Goal: Information Seeking & Learning: Learn about a topic

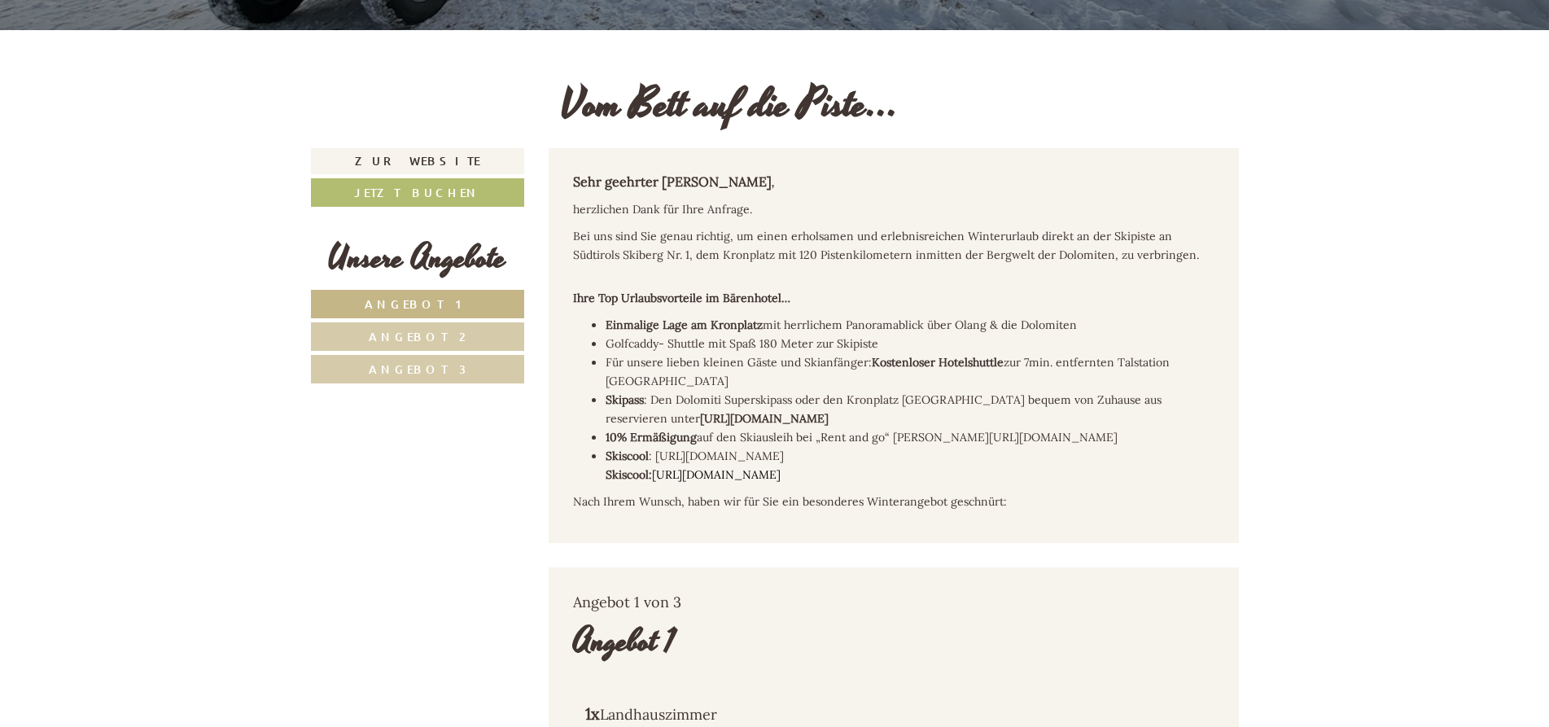
scroll to position [664, 0]
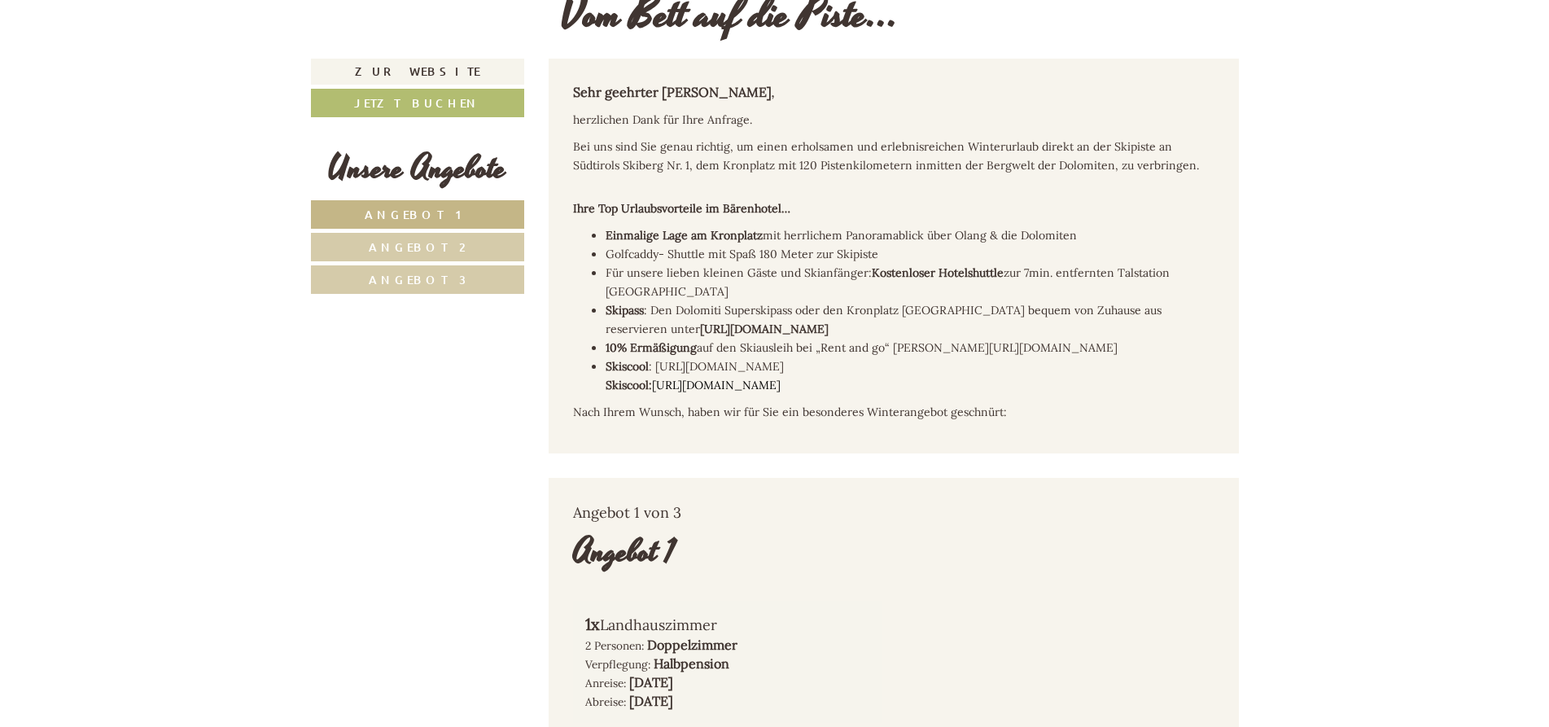
click at [398, 207] on link "Angebot 1" at bounding box center [418, 214] width 214 height 28
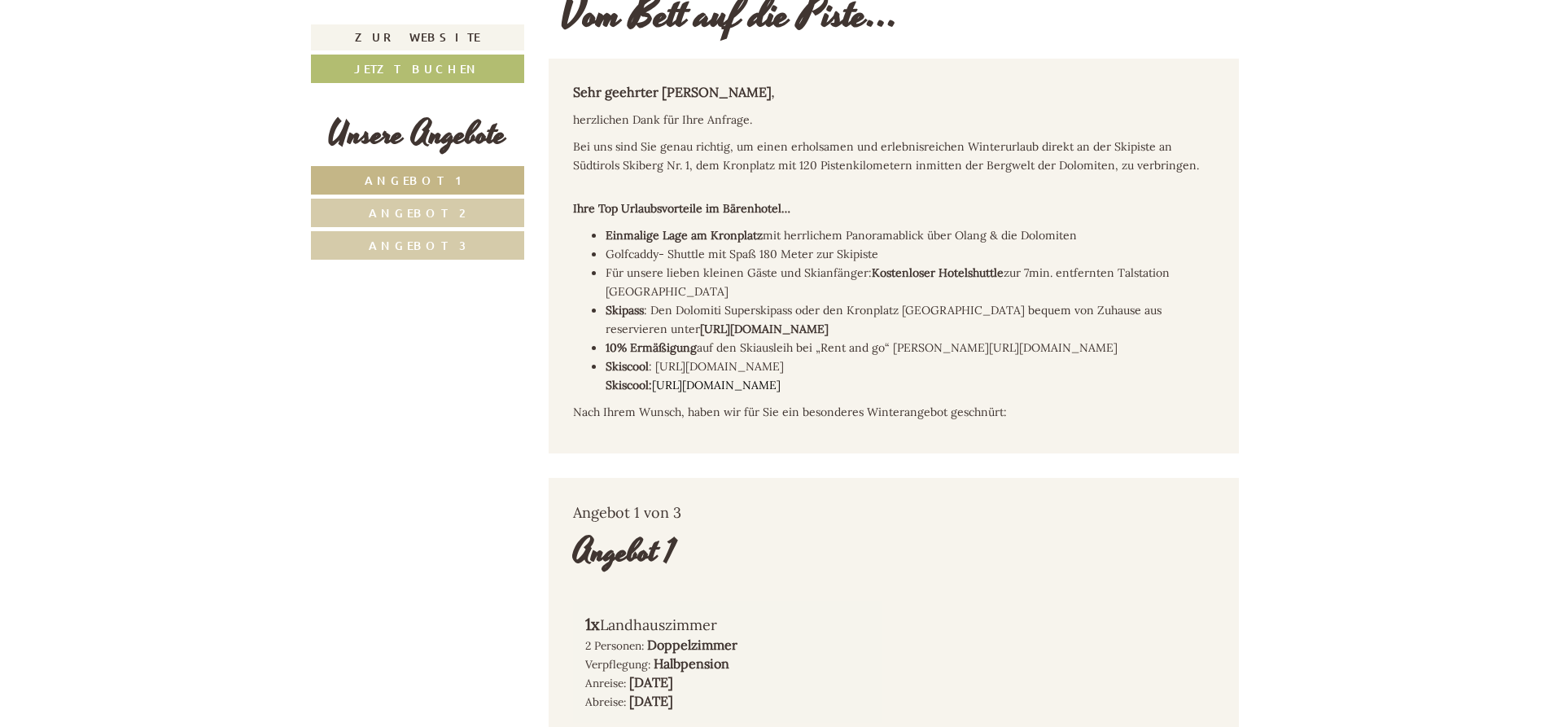
scroll to position [1122, 0]
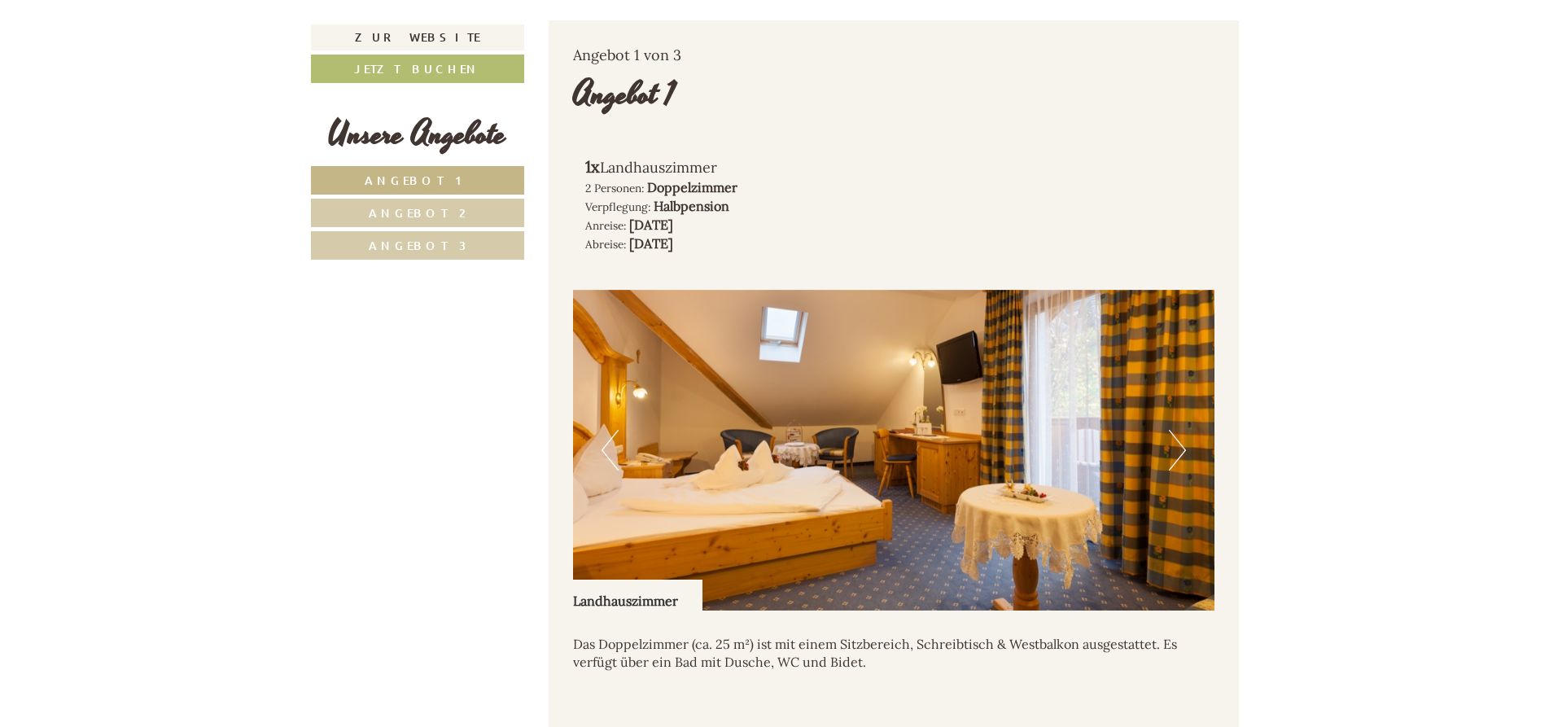
click at [404, 210] on span "Angebot 2" at bounding box center [417, 212] width 97 height 15
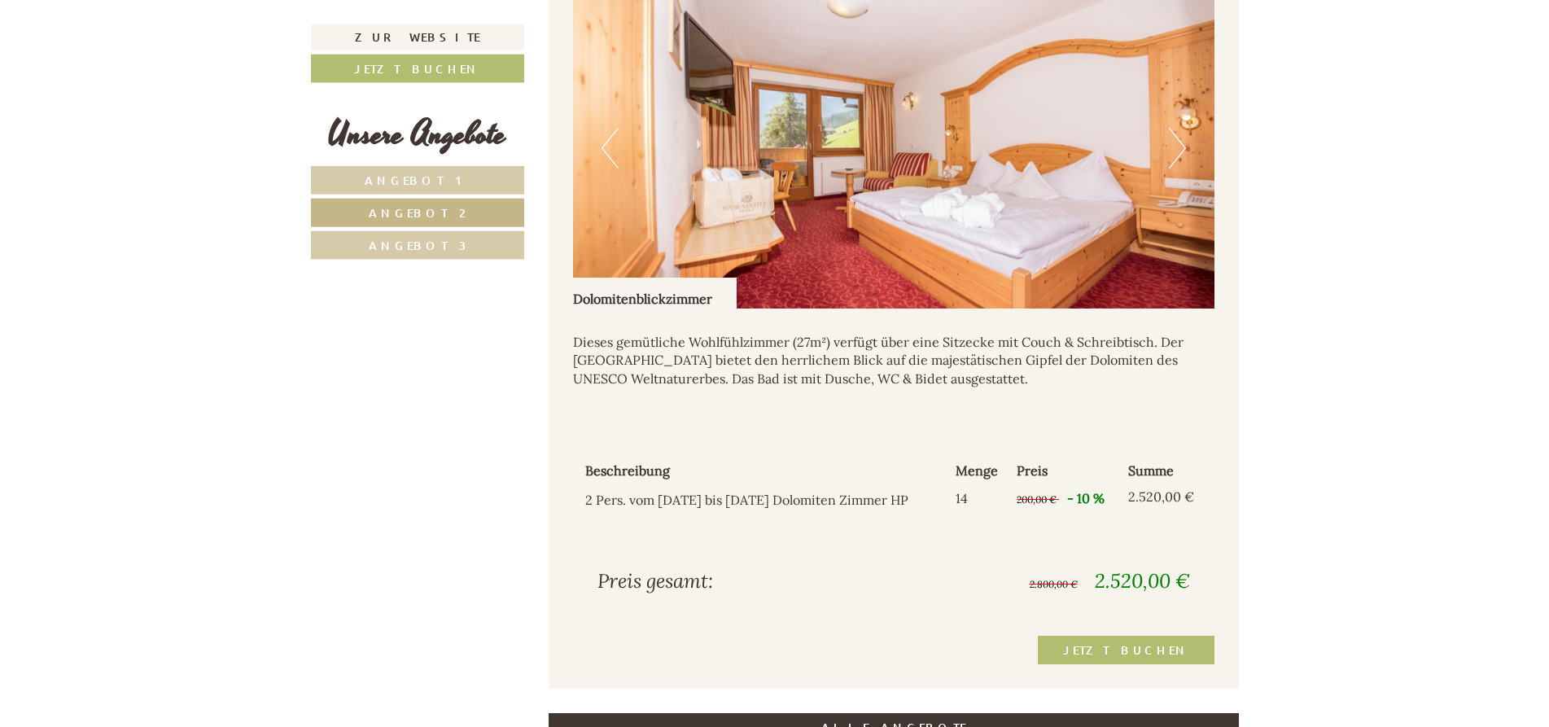
scroll to position [1454, 0]
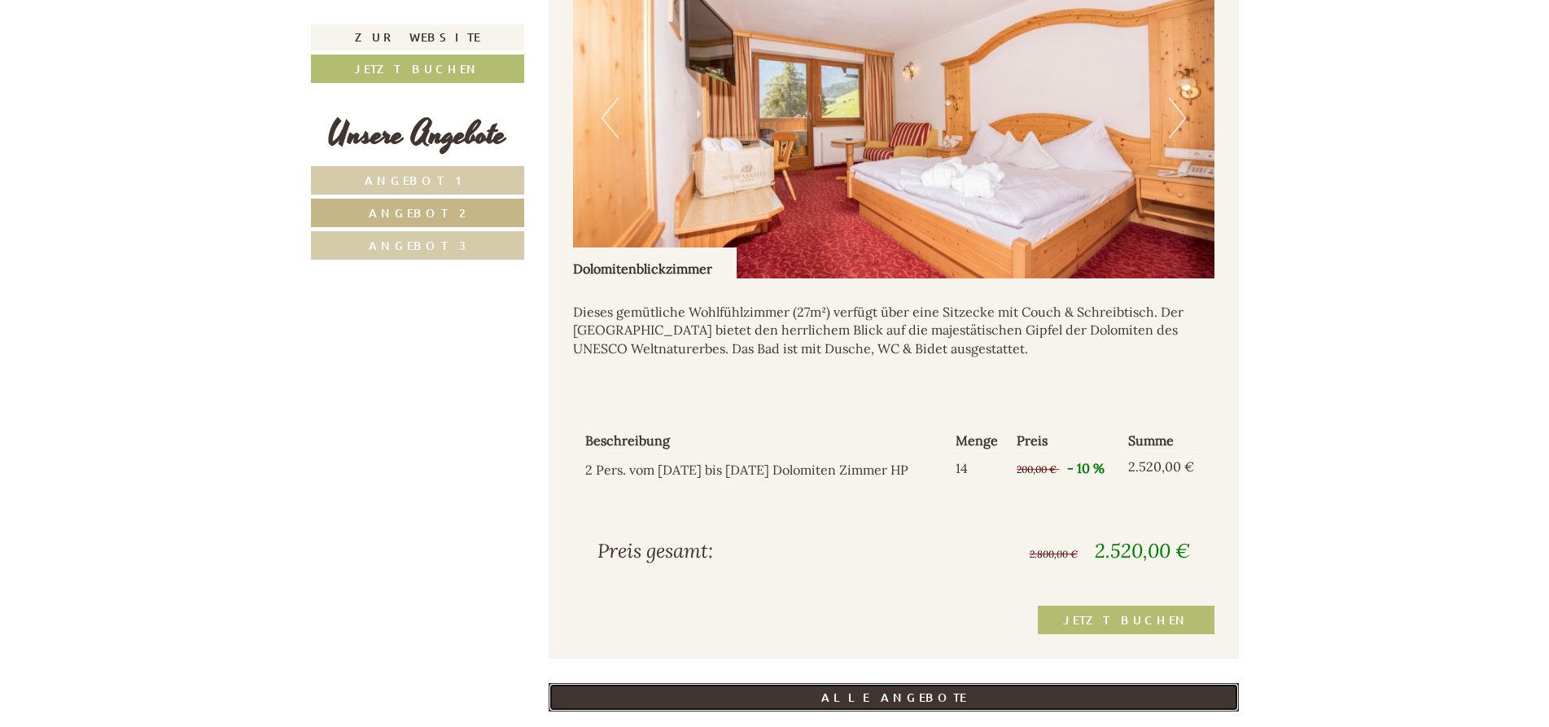
click at [885, 683] on link "ALLE ANGEBOTE" at bounding box center [894, 697] width 690 height 28
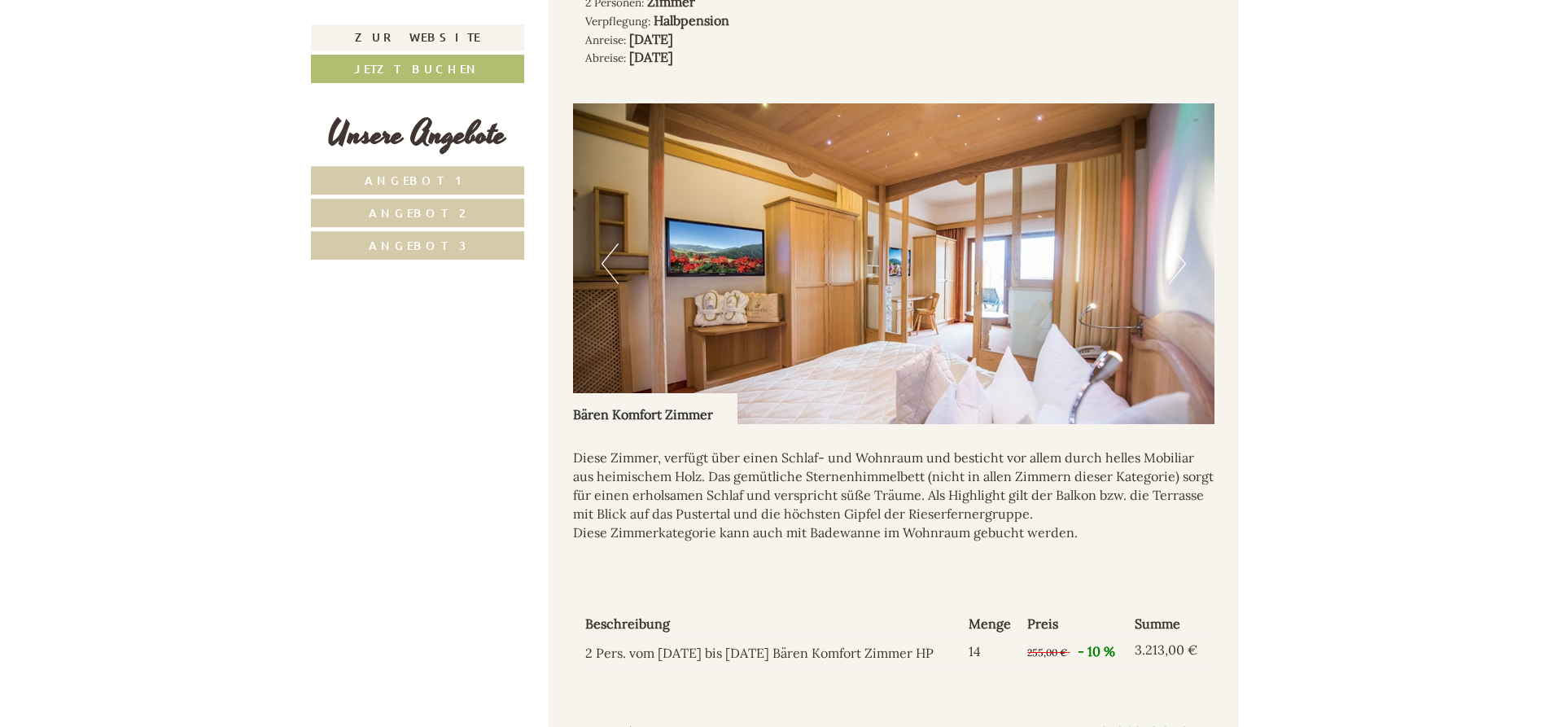
scroll to position [3279, 0]
click at [1179, 243] on button "Next" at bounding box center [1177, 263] width 17 height 41
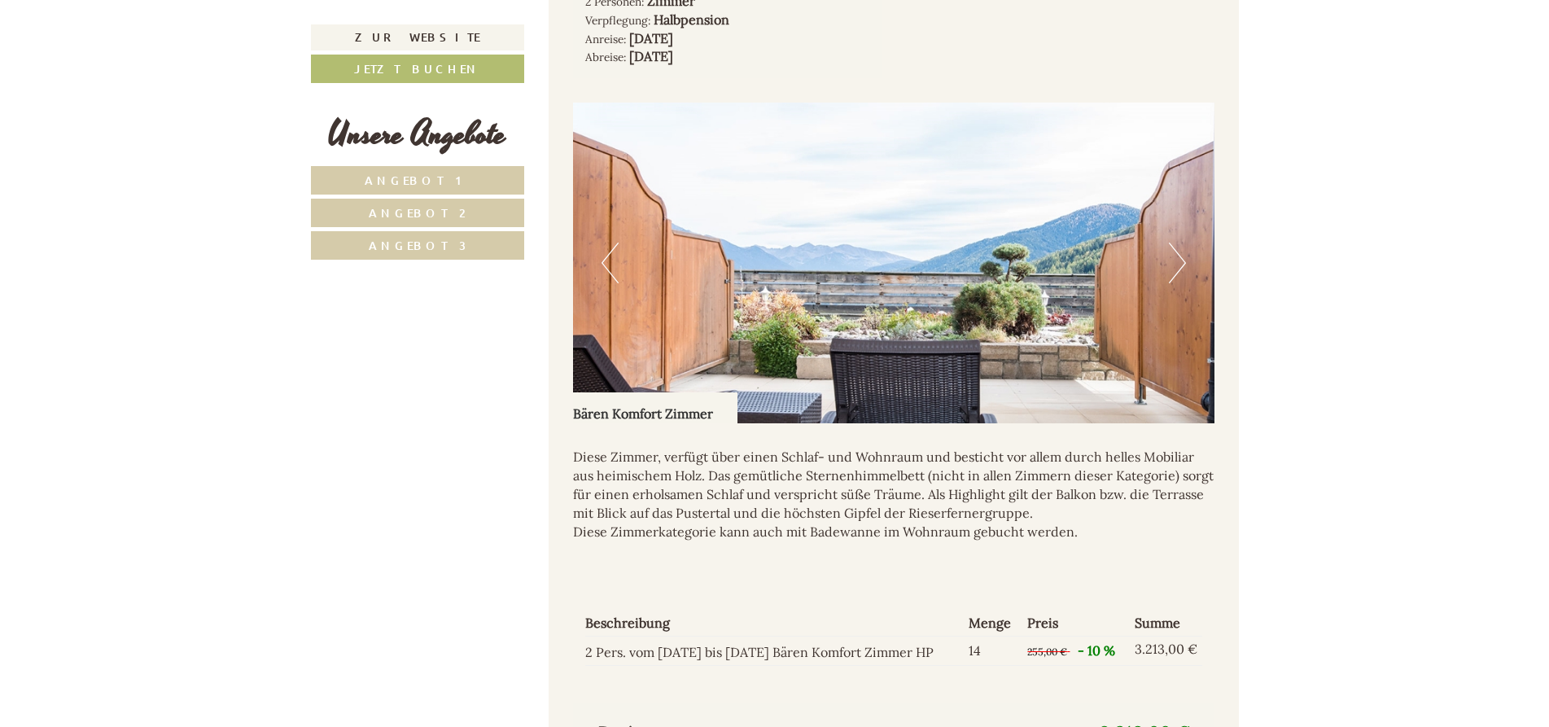
click at [1179, 243] on button "Next" at bounding box center [1177, 263] width 17 height 41
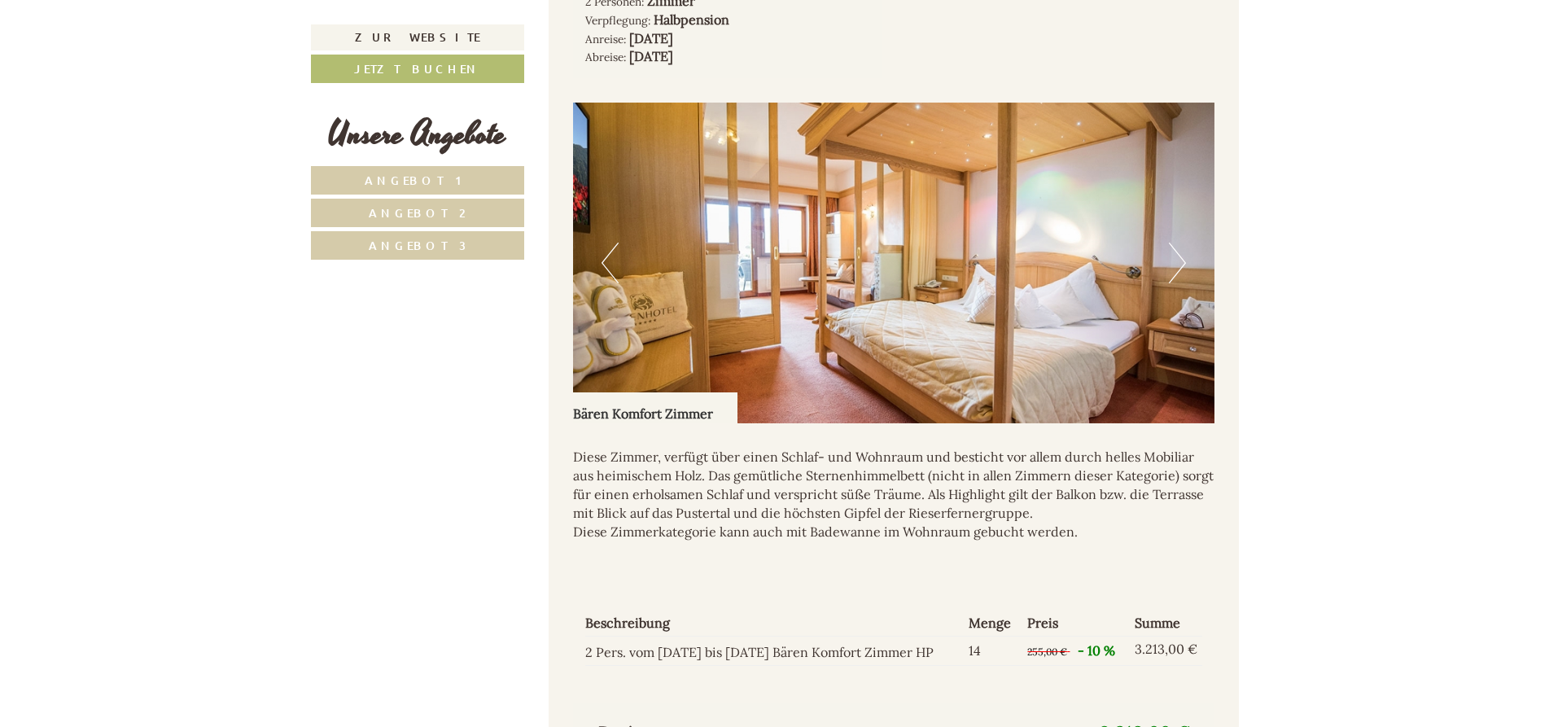
click at [1181, 243] on button "Next" at bounding box center [1177, 263] width 17 height 41
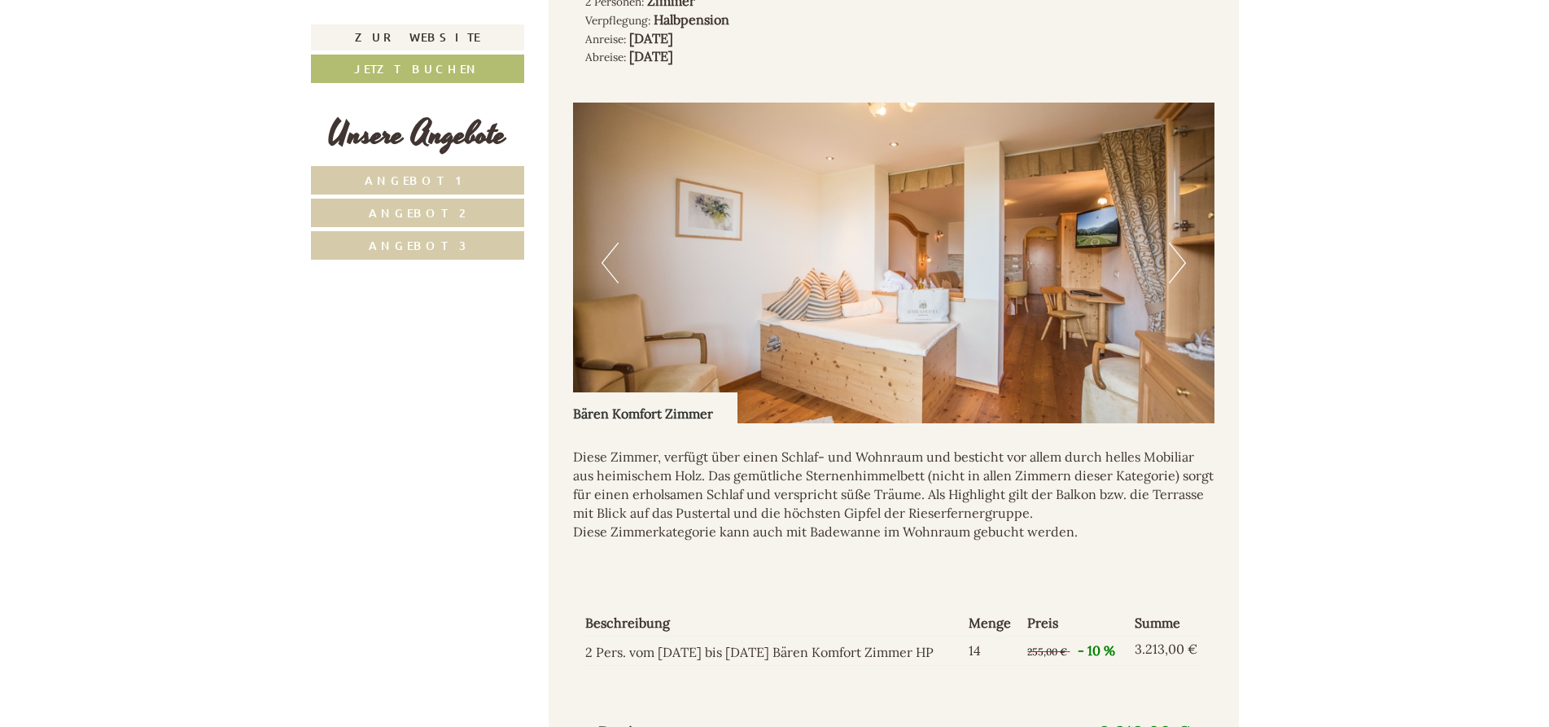
click at [1181, 243] on button "Next" at bounding box center [1177, 263] width 17 height 41
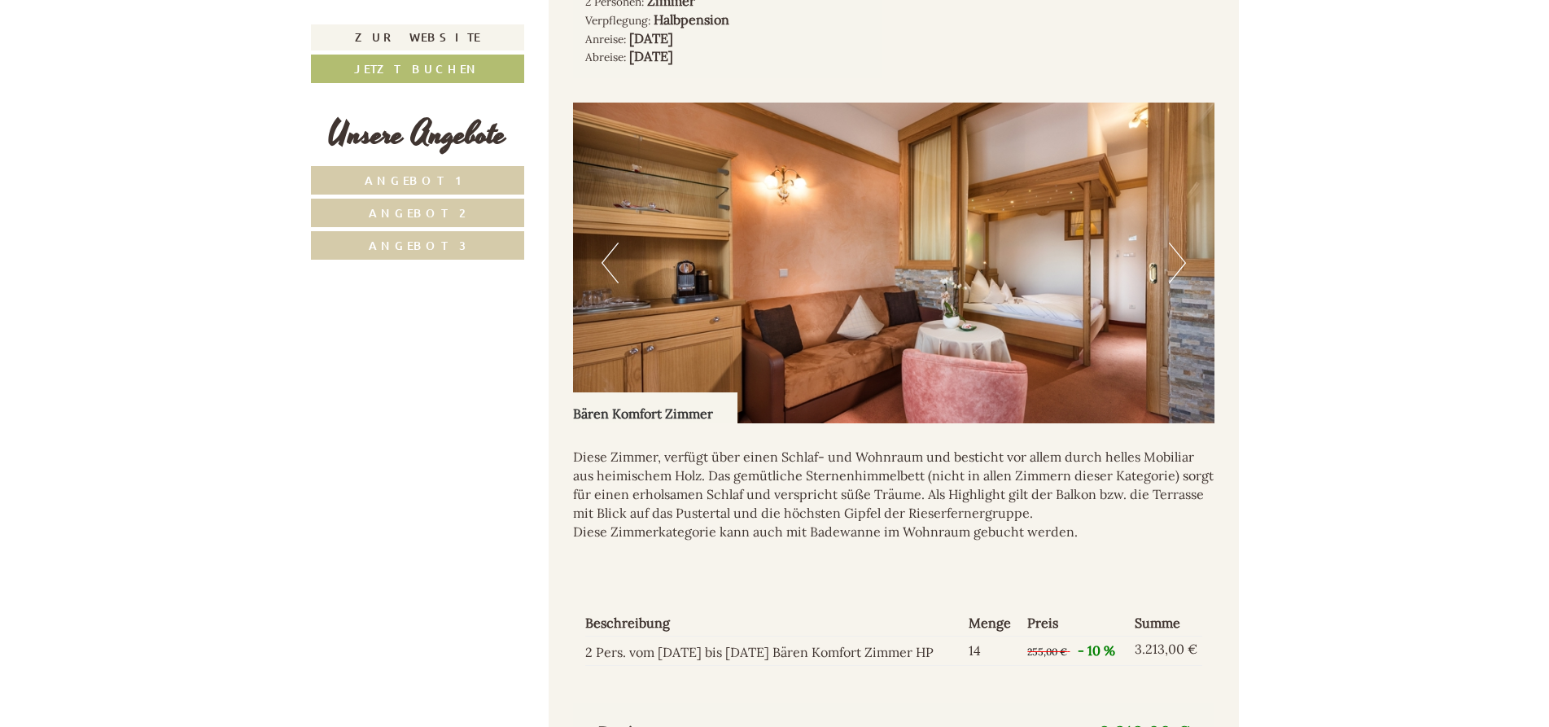
click at [1181, 243] on button "Next" at bounding box center [1177, 263] width 17 height 41
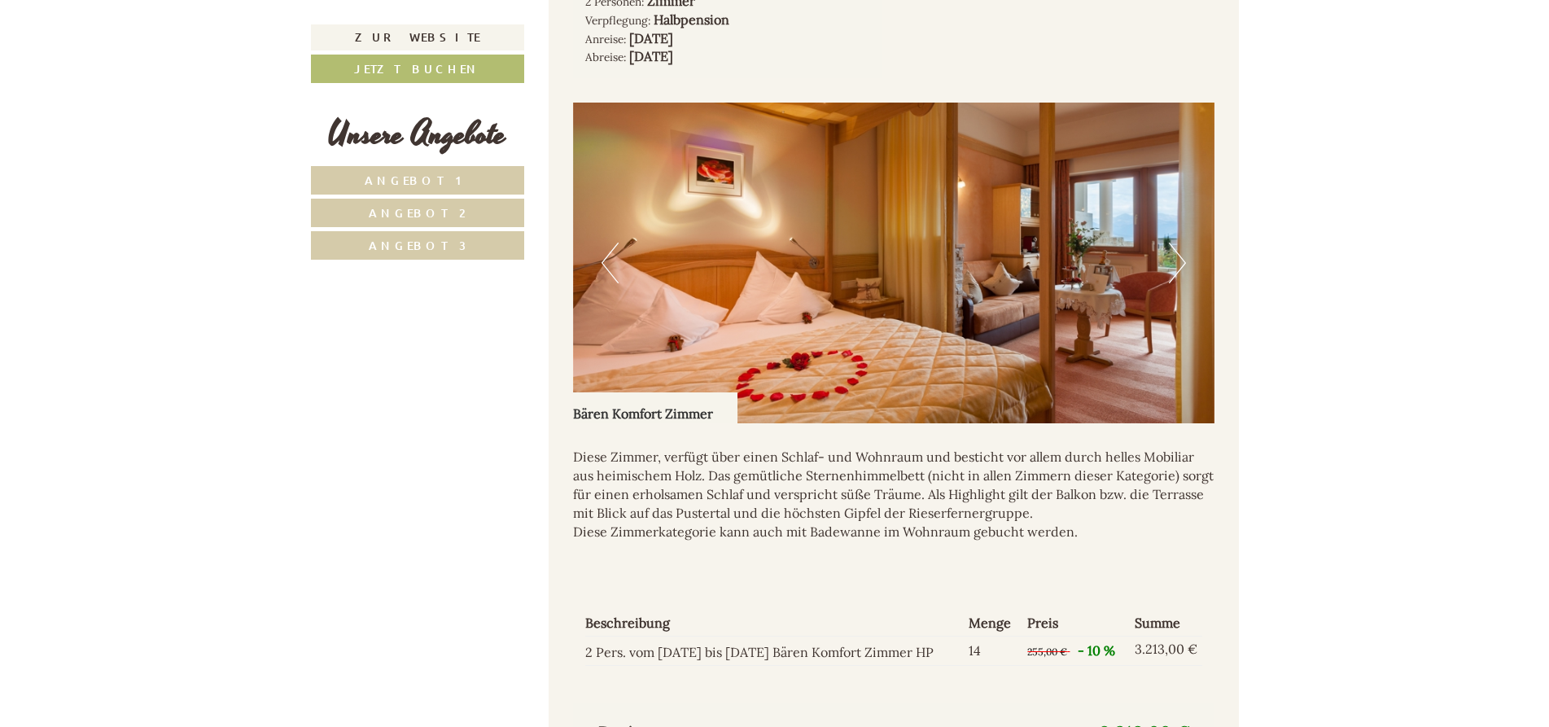
click at [1181, 243] on button "Next" at bounding box center [1177, 263] width 17 height 41
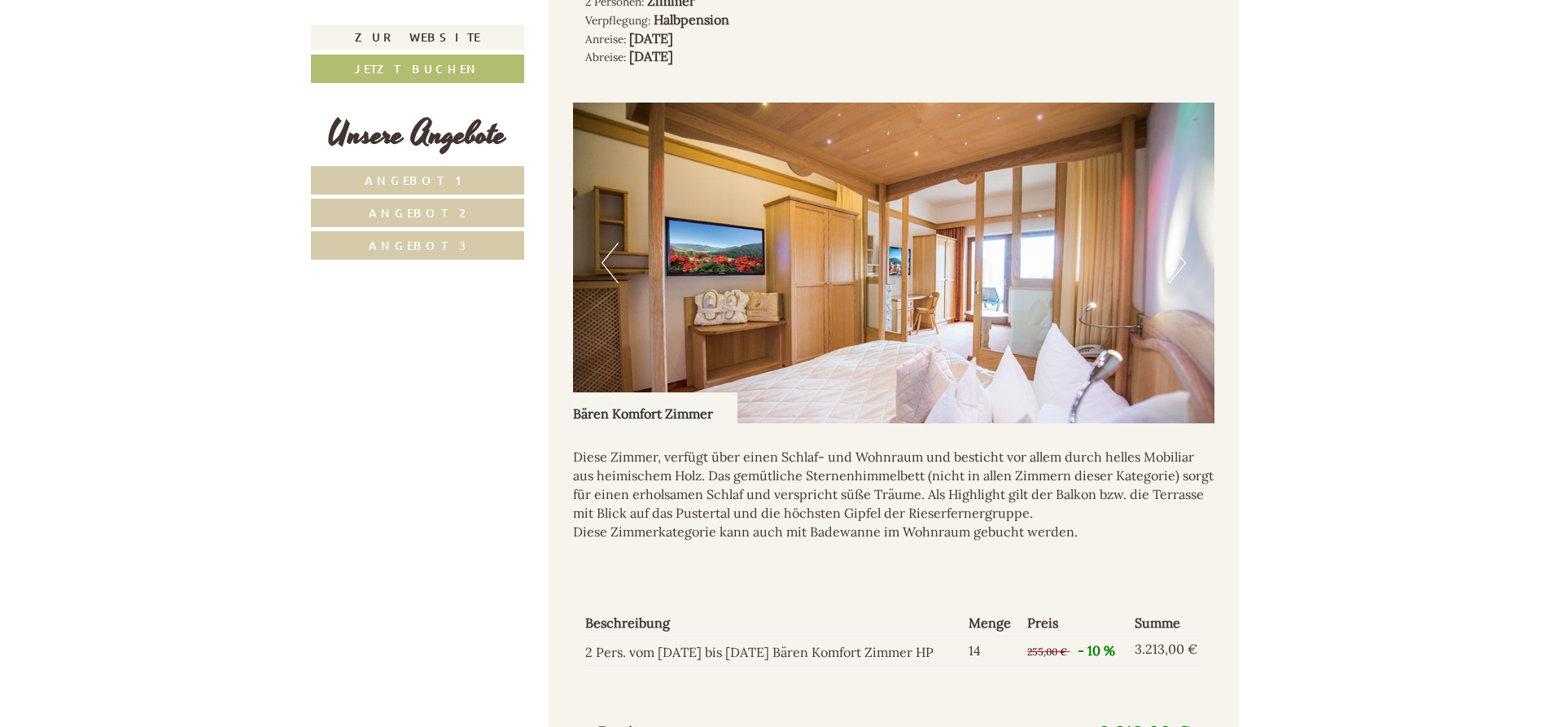
click at [1181, 243] on button "Next" at bounding box center [1177, 263] width 17 height 41
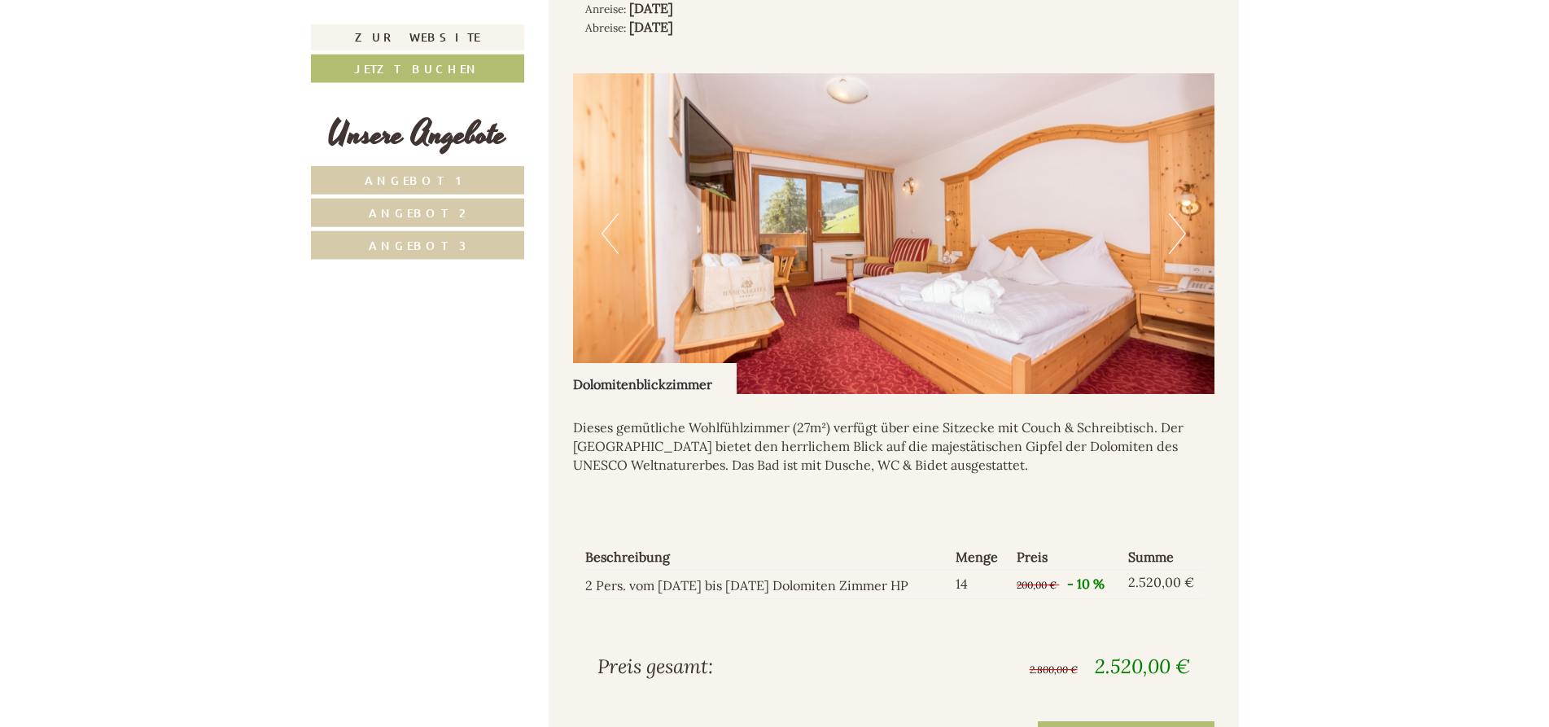
scroll to position [2283, 0]
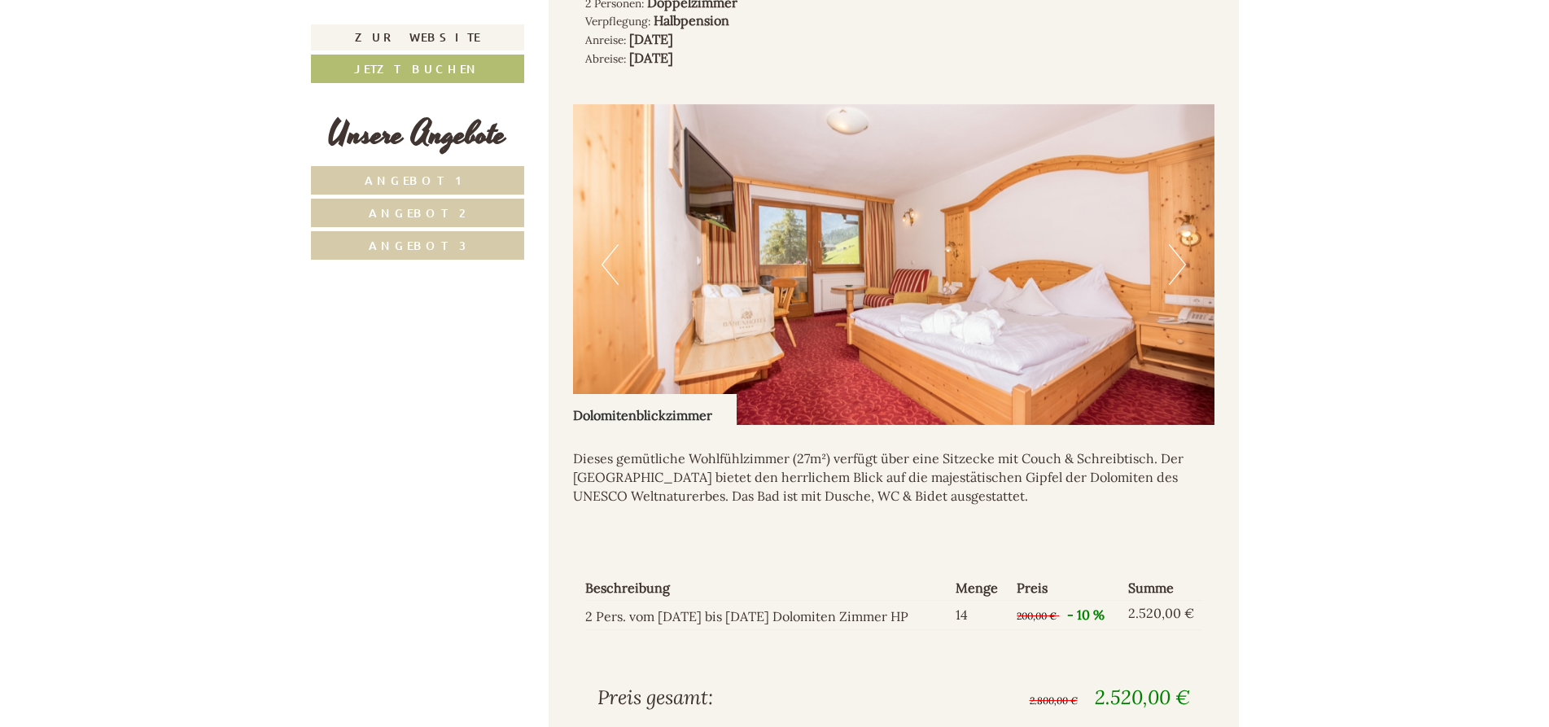
click at [1178, 244] on button "Next" at bounding box center [1177, 264] width 17 height 41
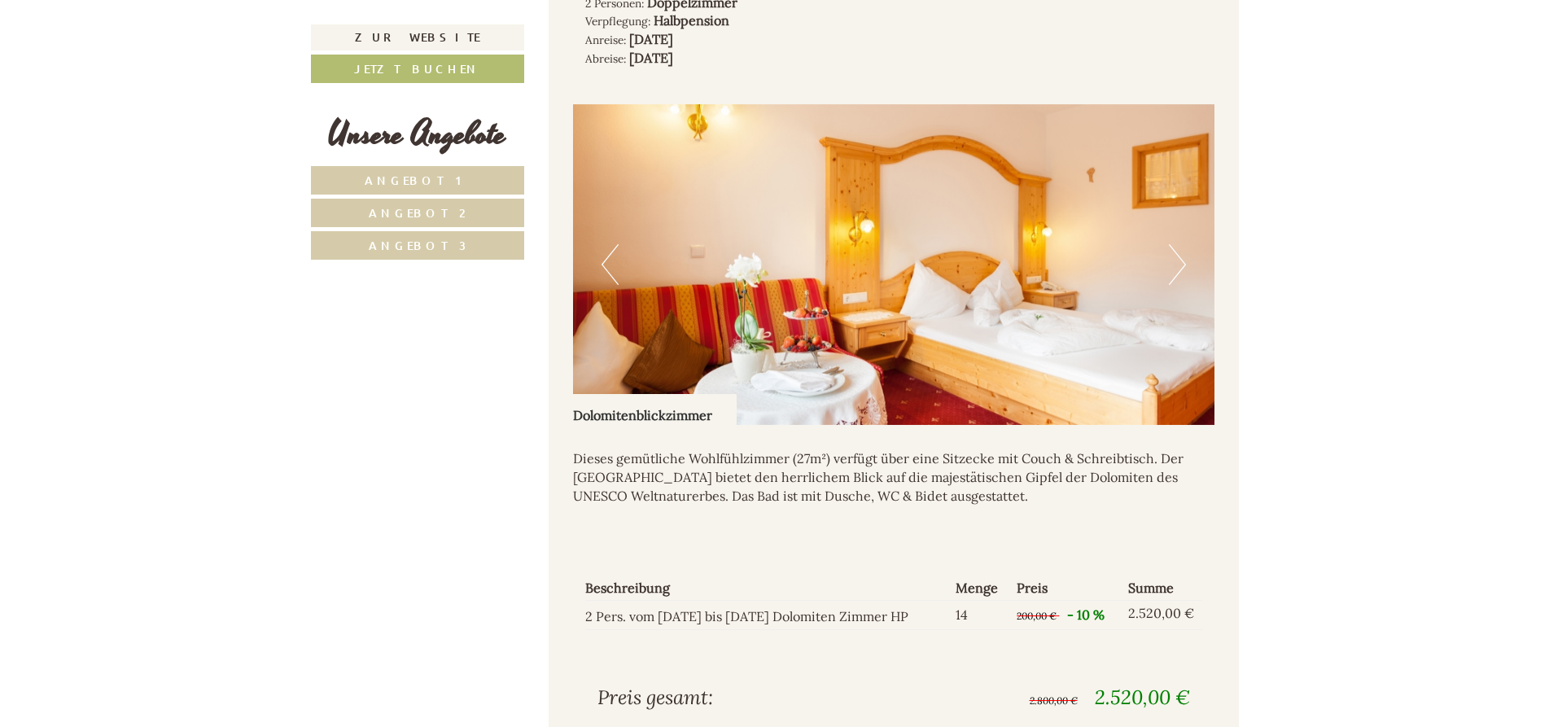
click at [1178, 244] on button "Next" at bounding box center [1177, 264] width 17 height 41
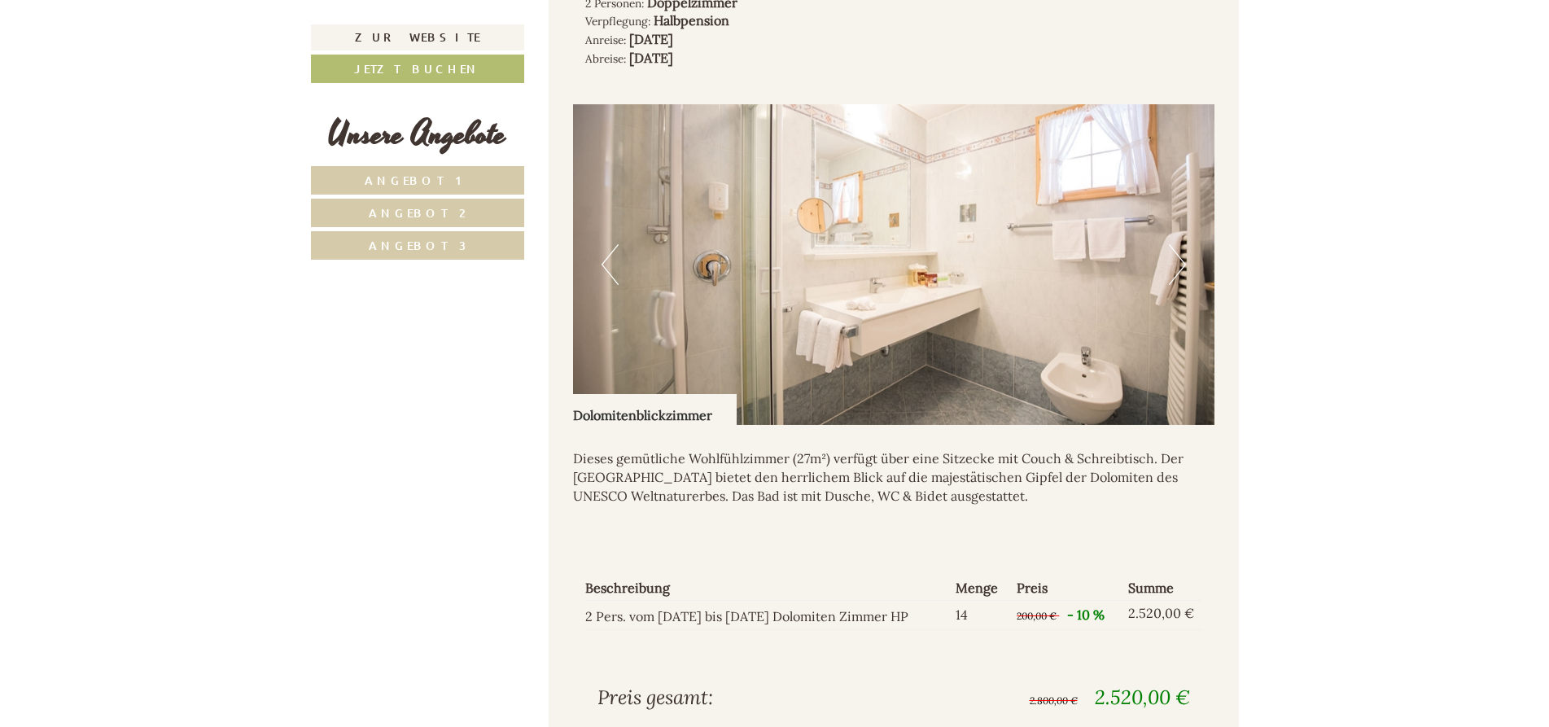
click at [1178, 244] on button "Next" at bounding box center [1177, 264] width 17 height 41
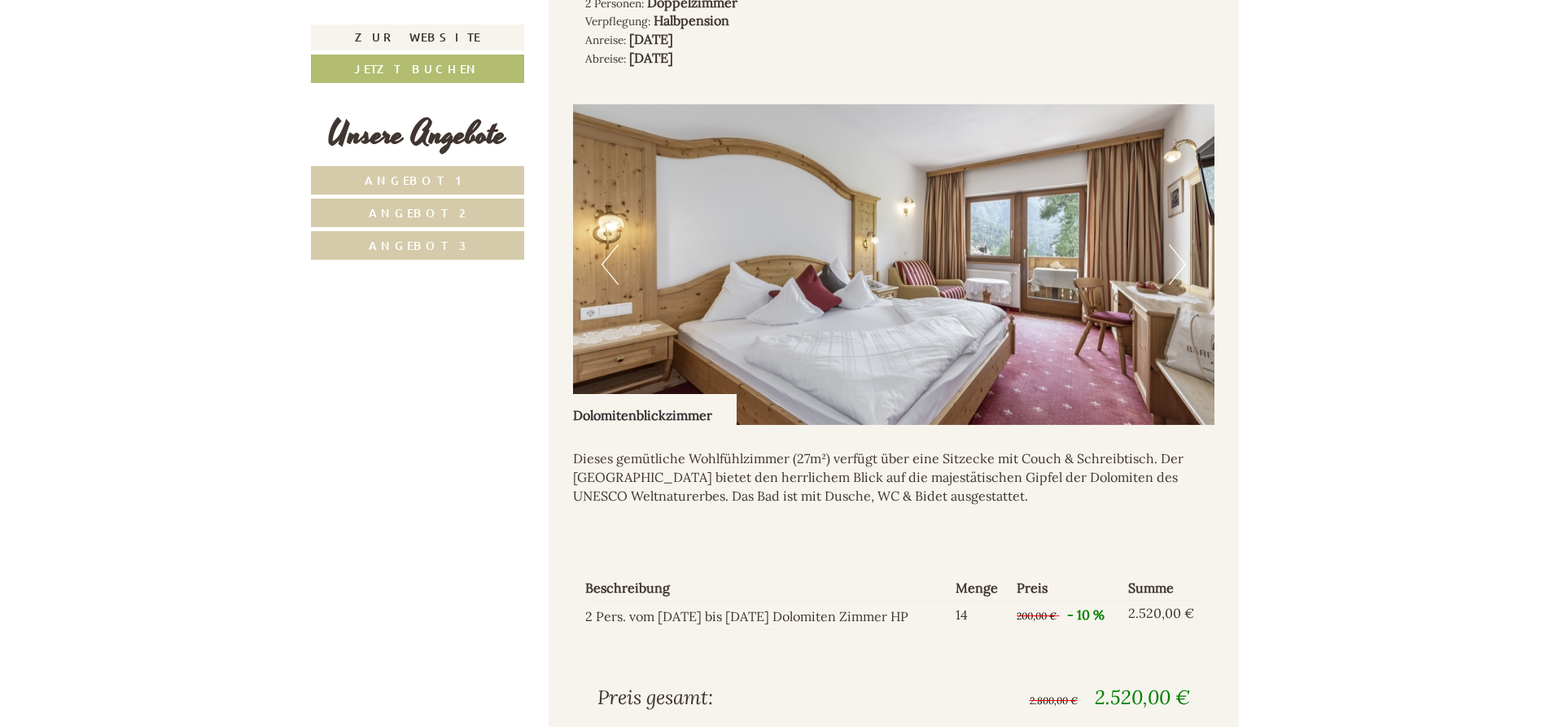
click at [1178, 244] on button "Next" at bounding box center [1177, 264] width 17 height 41
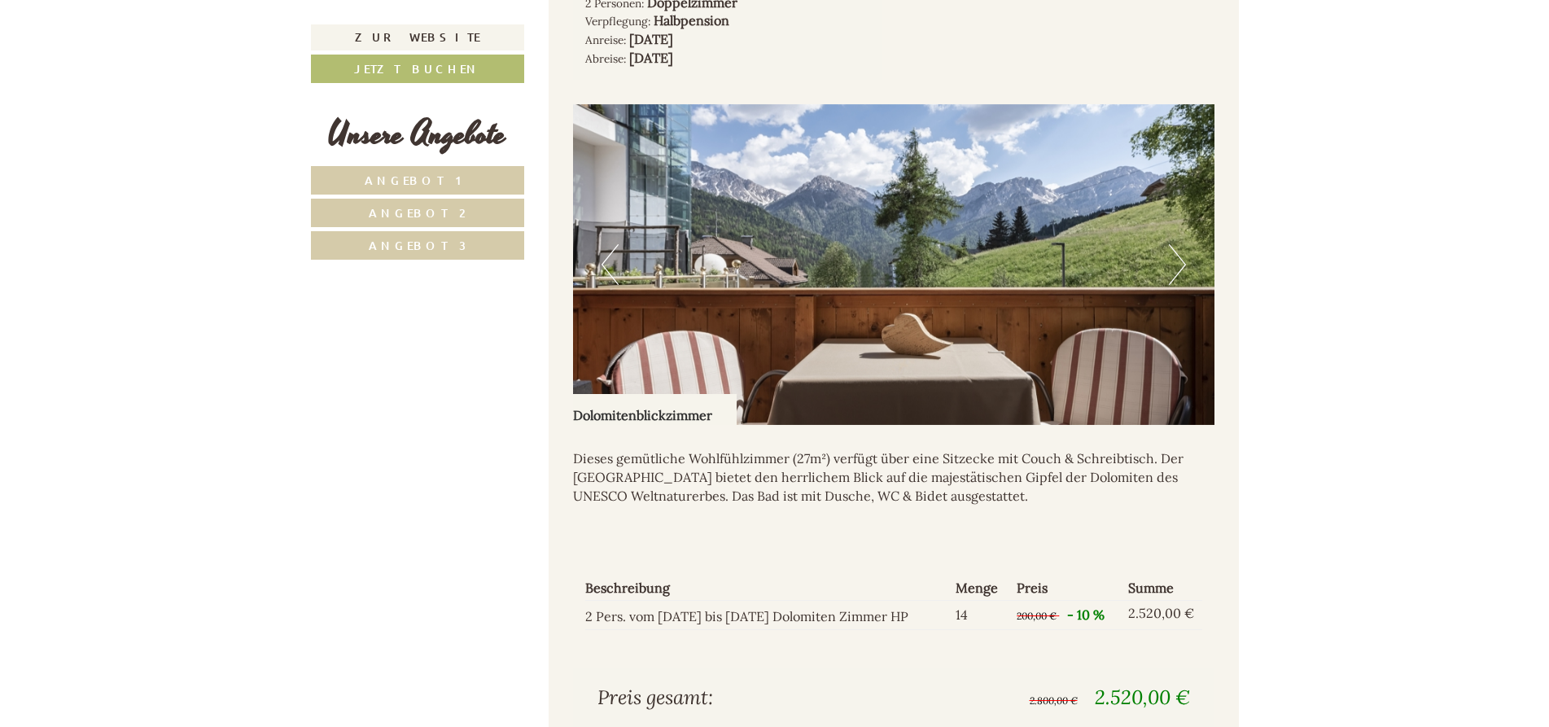
click at [1178, 244] on button "Next" at bounding box center [1177, 264] width 17 height 41
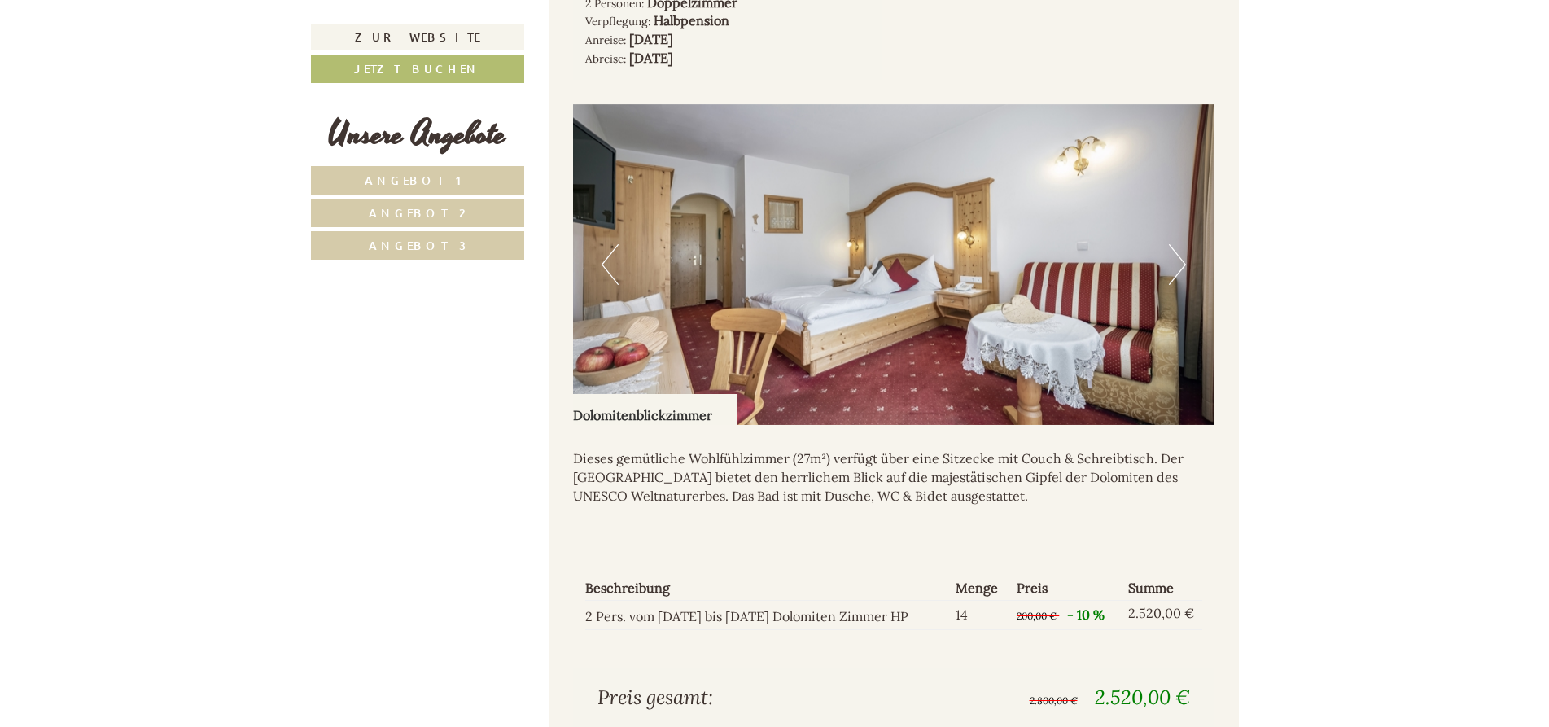
click at [1178, 244] on button "Next" at bounding box center [1177, 264] width 17 height 41
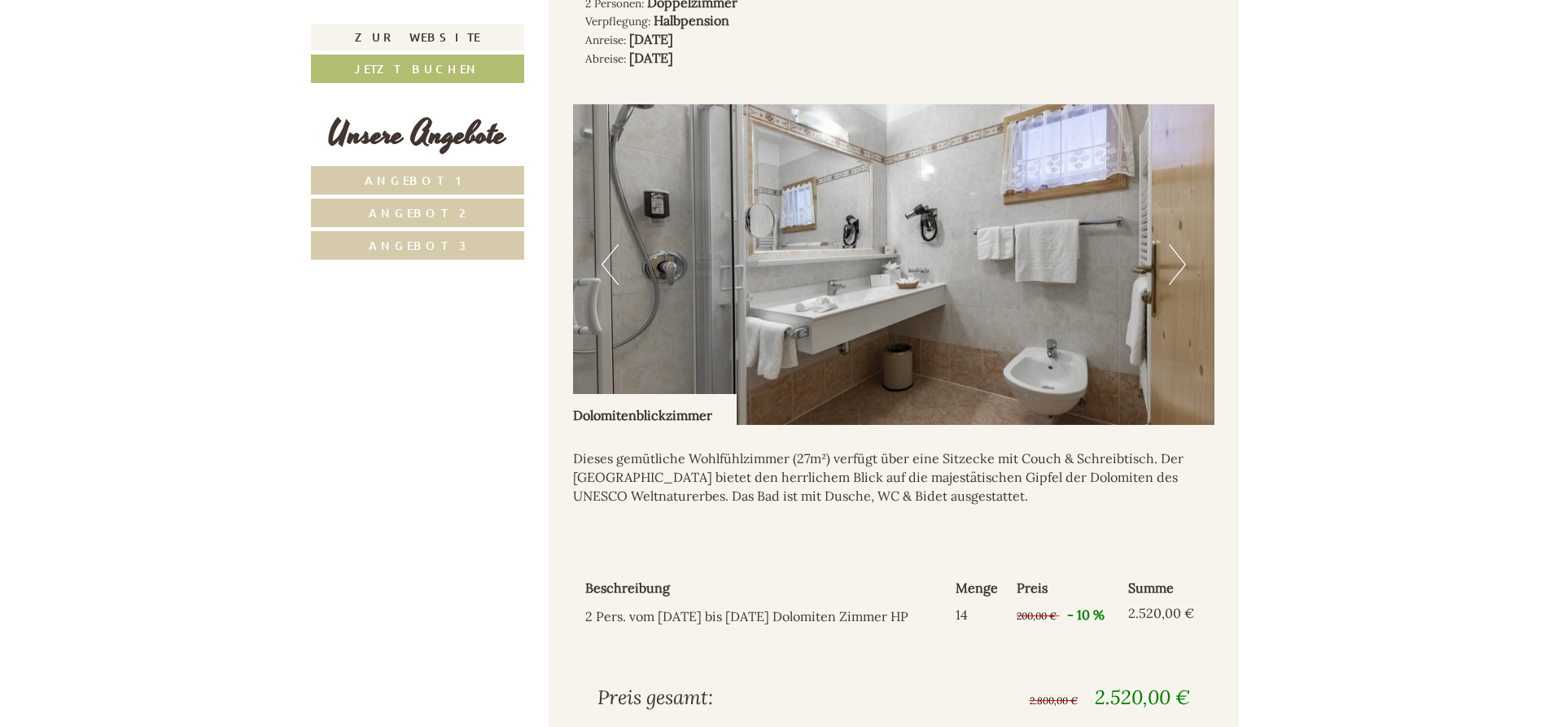
click at [1178, 244] on button "Next" at bounding box center [1177, 264] width 17 height 41
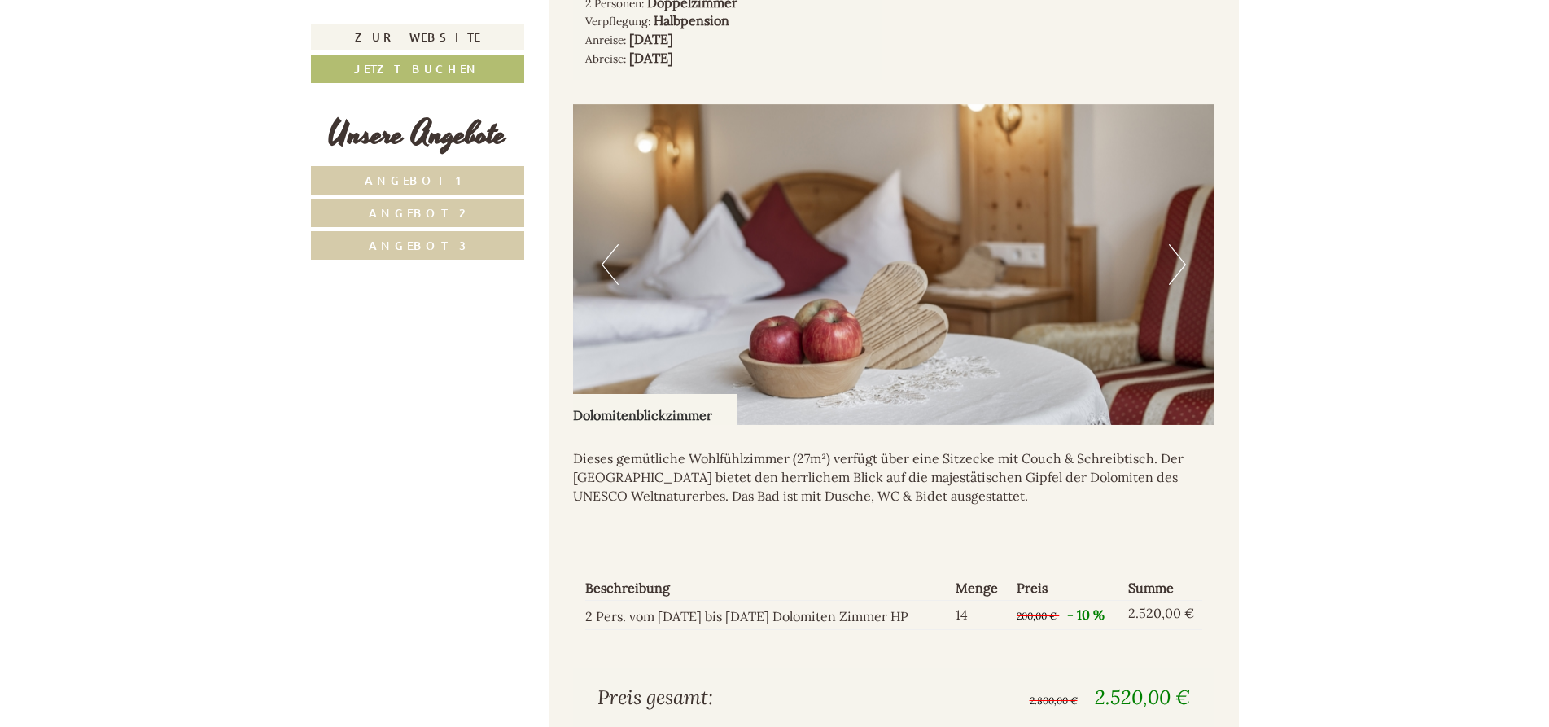
click at [1178, 244] on button "Next" at bounding box center [1177, 264] width 17 height 41
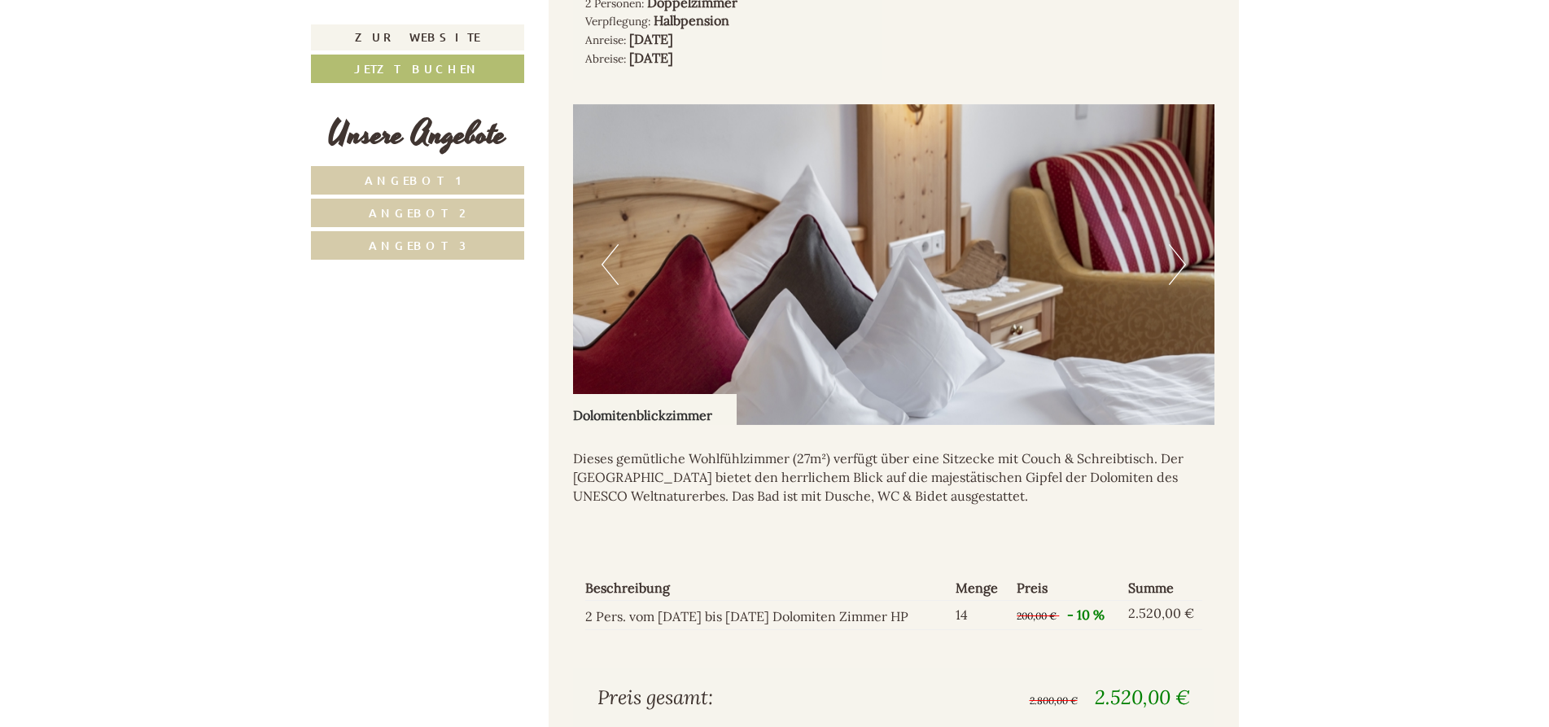
click at [1178, 244] on button "Next" at bounding box center [1177, 264] width 17 height 41
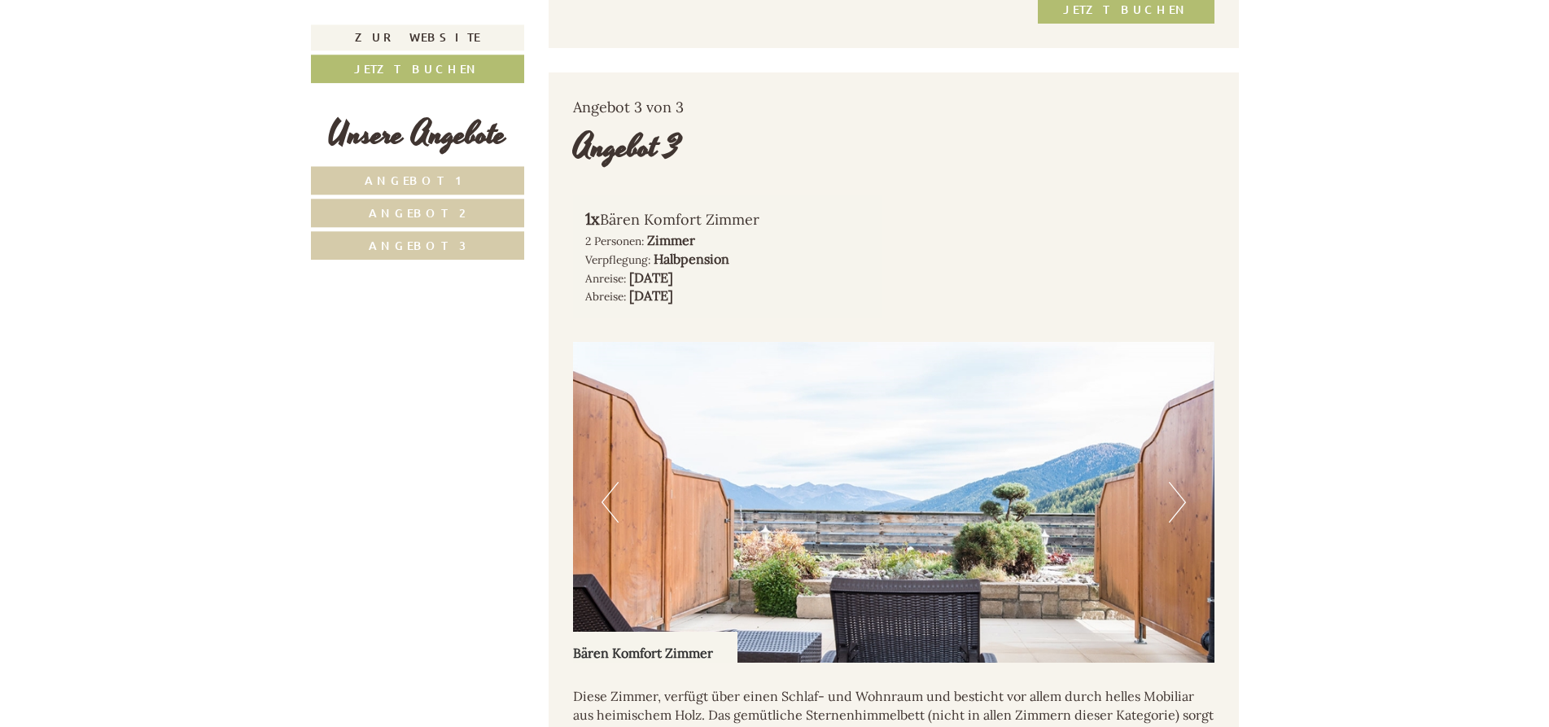
scroll to position [3196, 0]
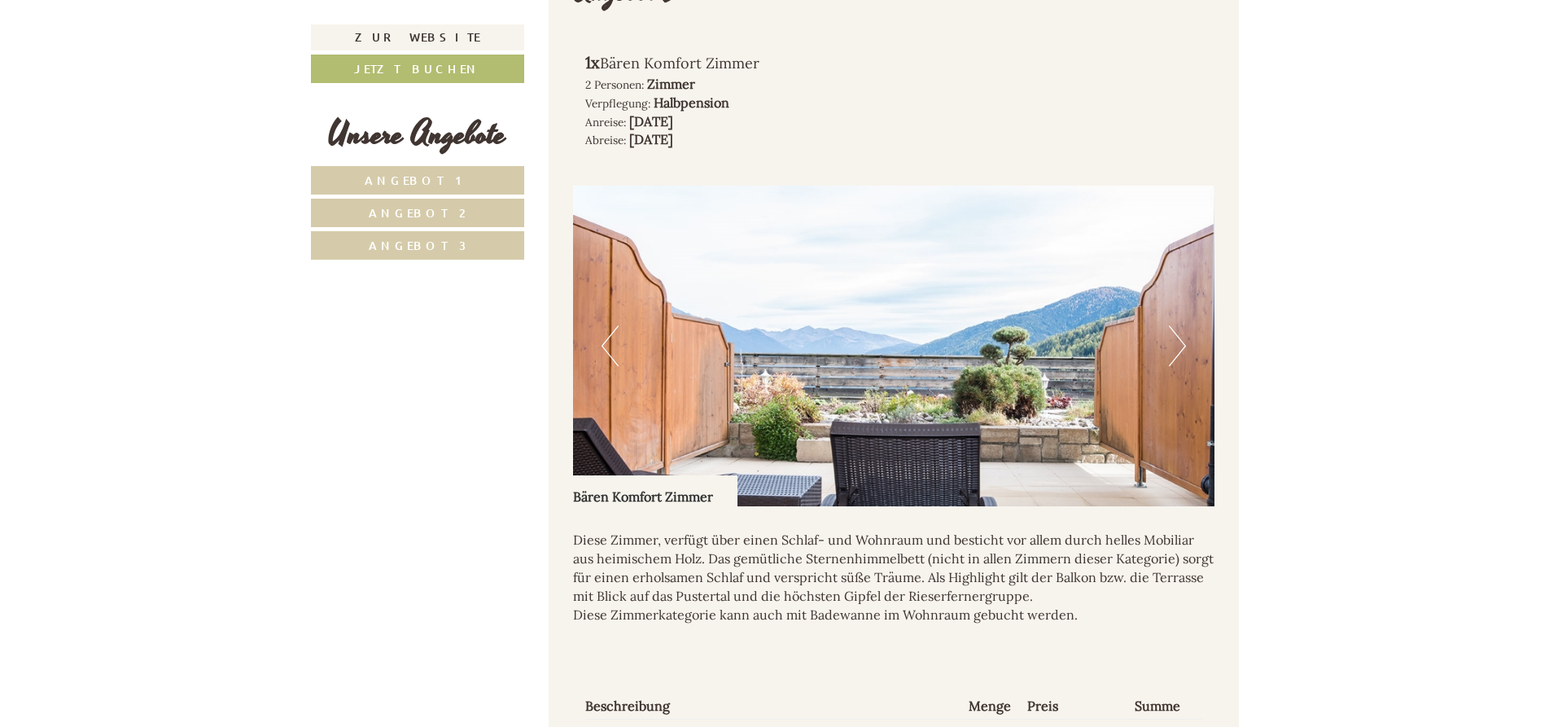
click at [404, 212] on span "Angebot 2" at bounding box center [417, 212] width 97 height 15
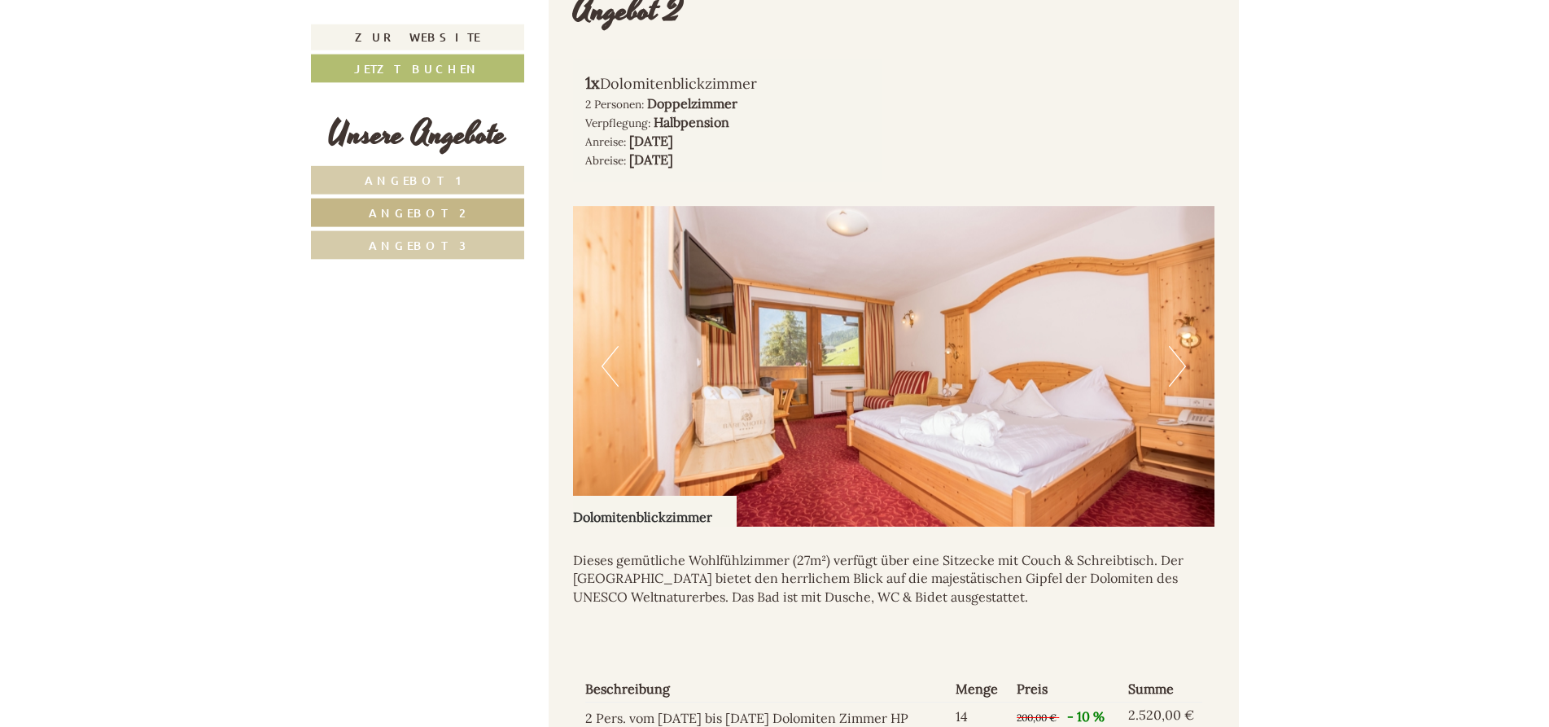
scroll to position [1204, 0]
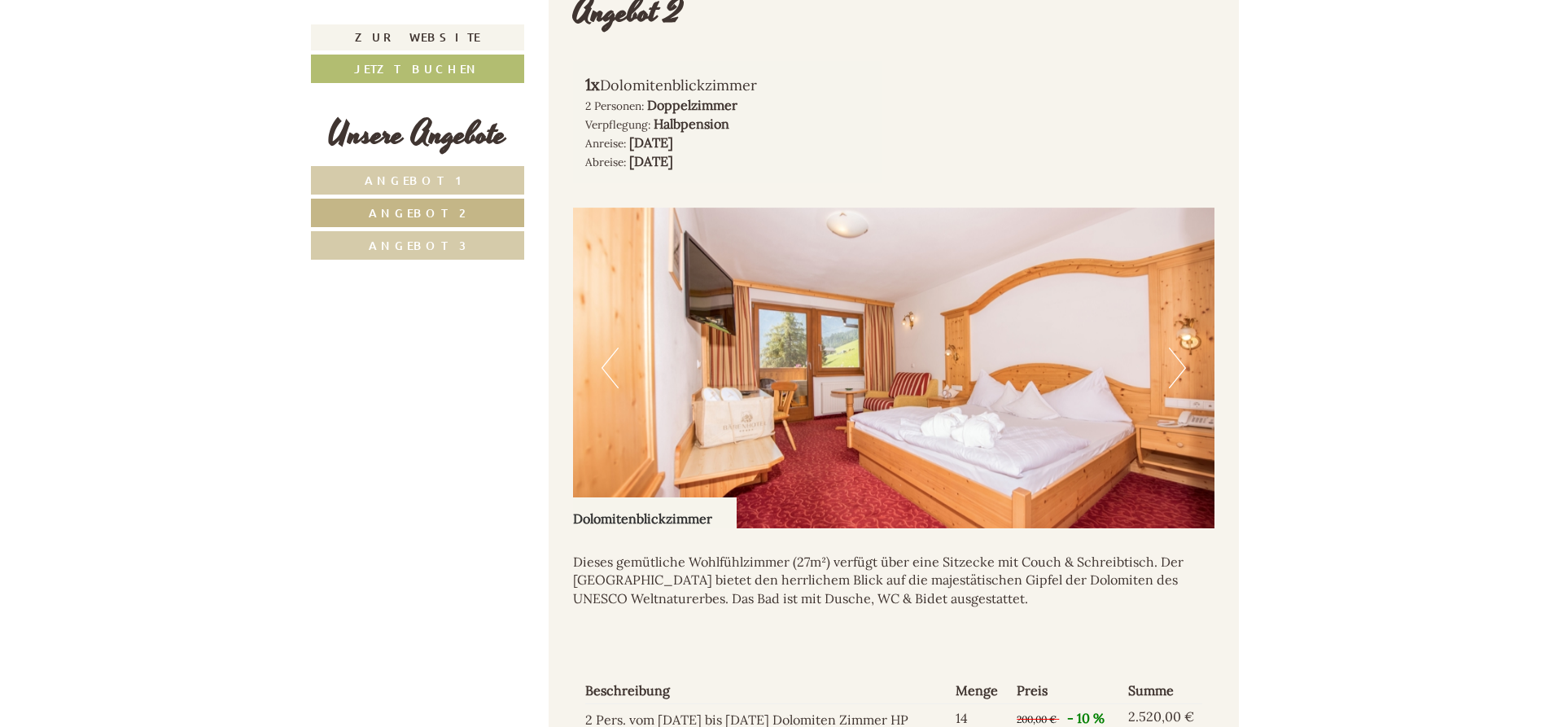
click at [1183, 348] on button "Next" at bounding box center [1177, 368] width 17 height 41
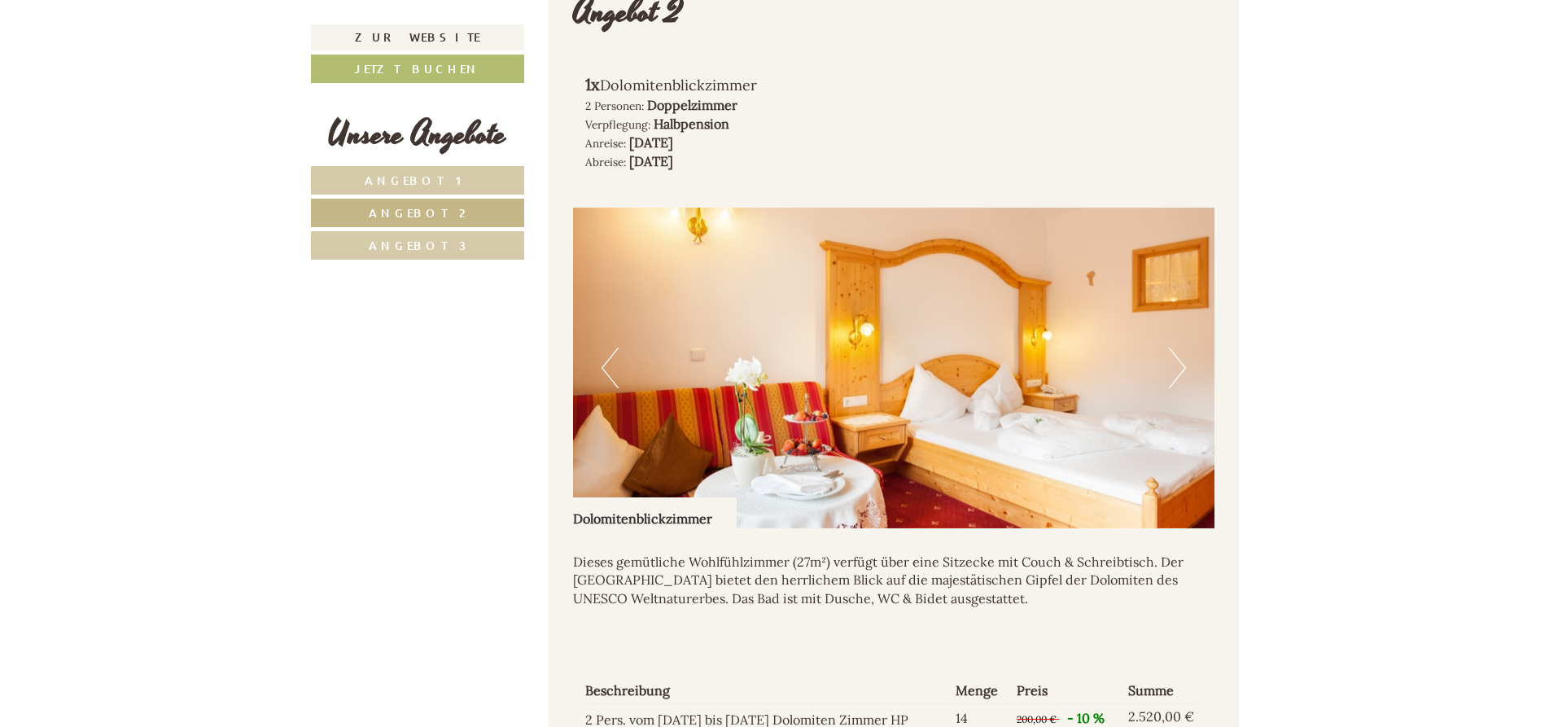
click at [1183, 348] on button "Next" at bounding box center [1177, 368] width 17 height 41
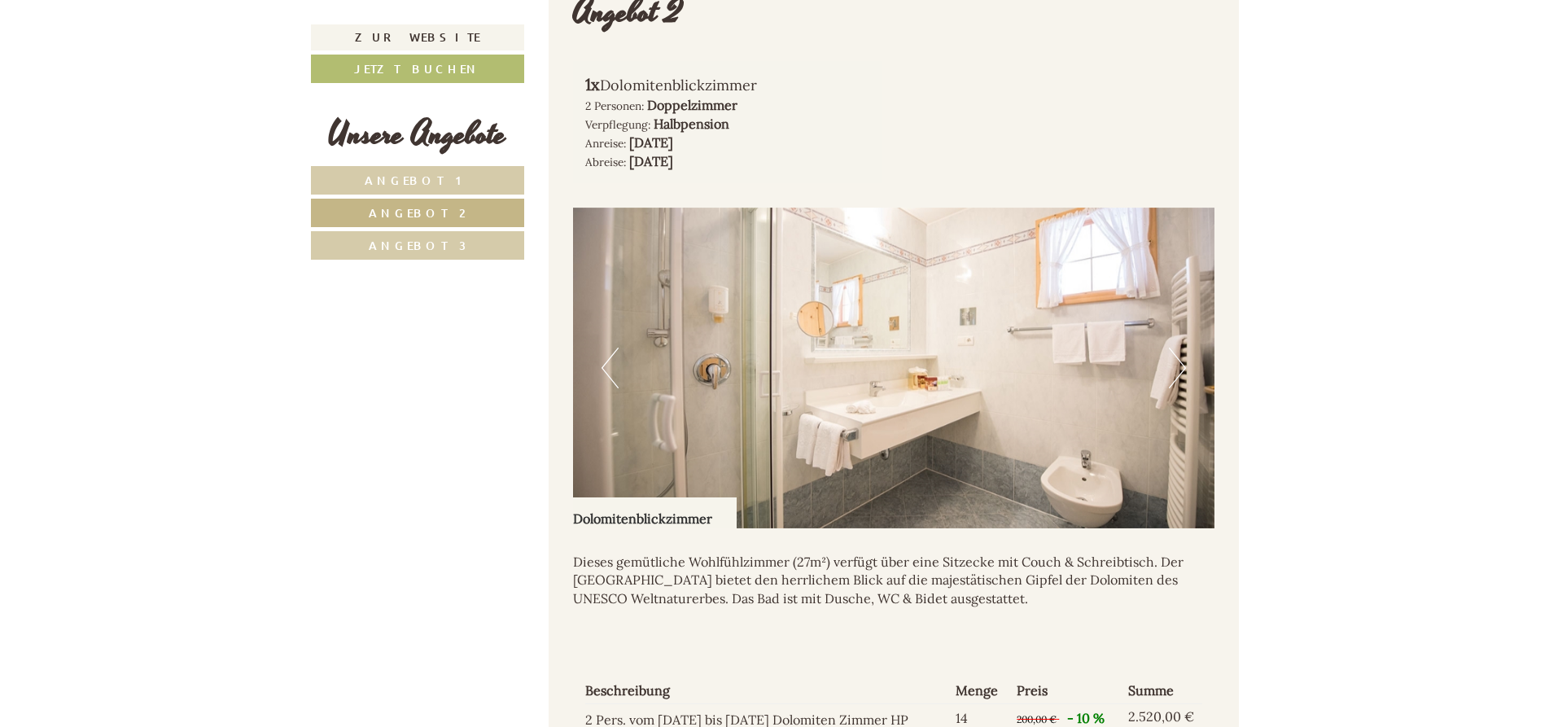
click at [1183, 348] on button "Next" at bounding box center [1177, 368] width 17 height 41
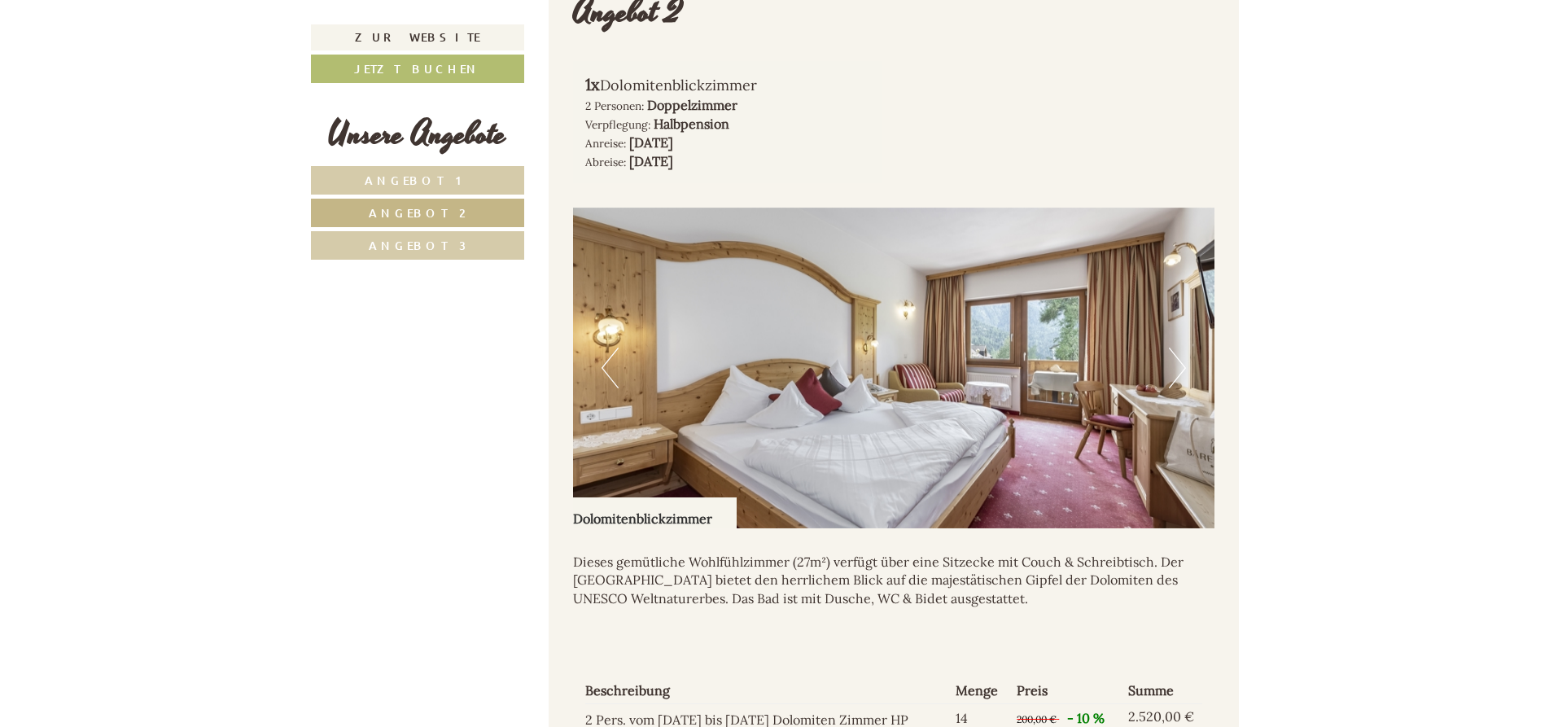
click at [1183, 348] on button "Next" at bounding box center [1177, 368] width 17 height 41
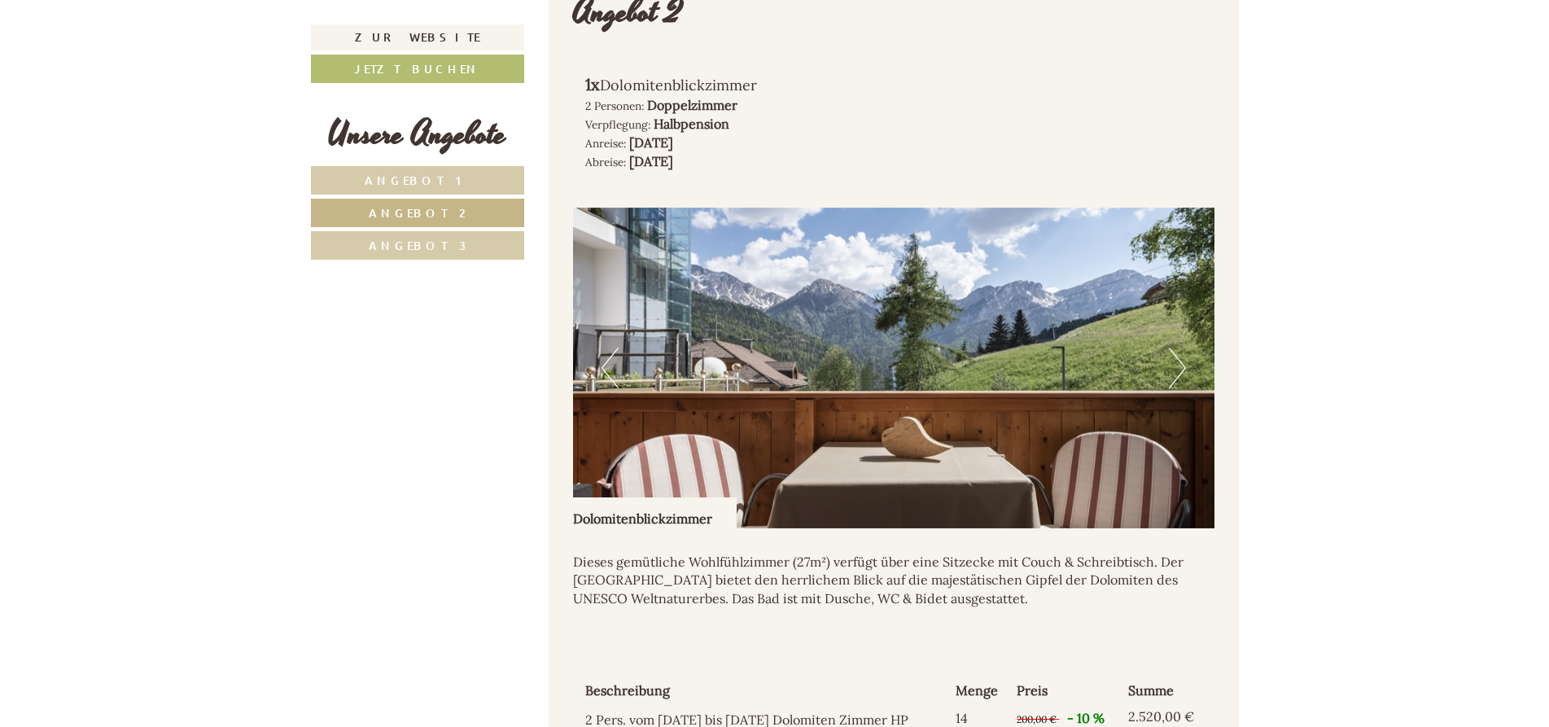
click at [1183, 348] on button "Next" at bounding box center [1177, 368] width 17 height 41
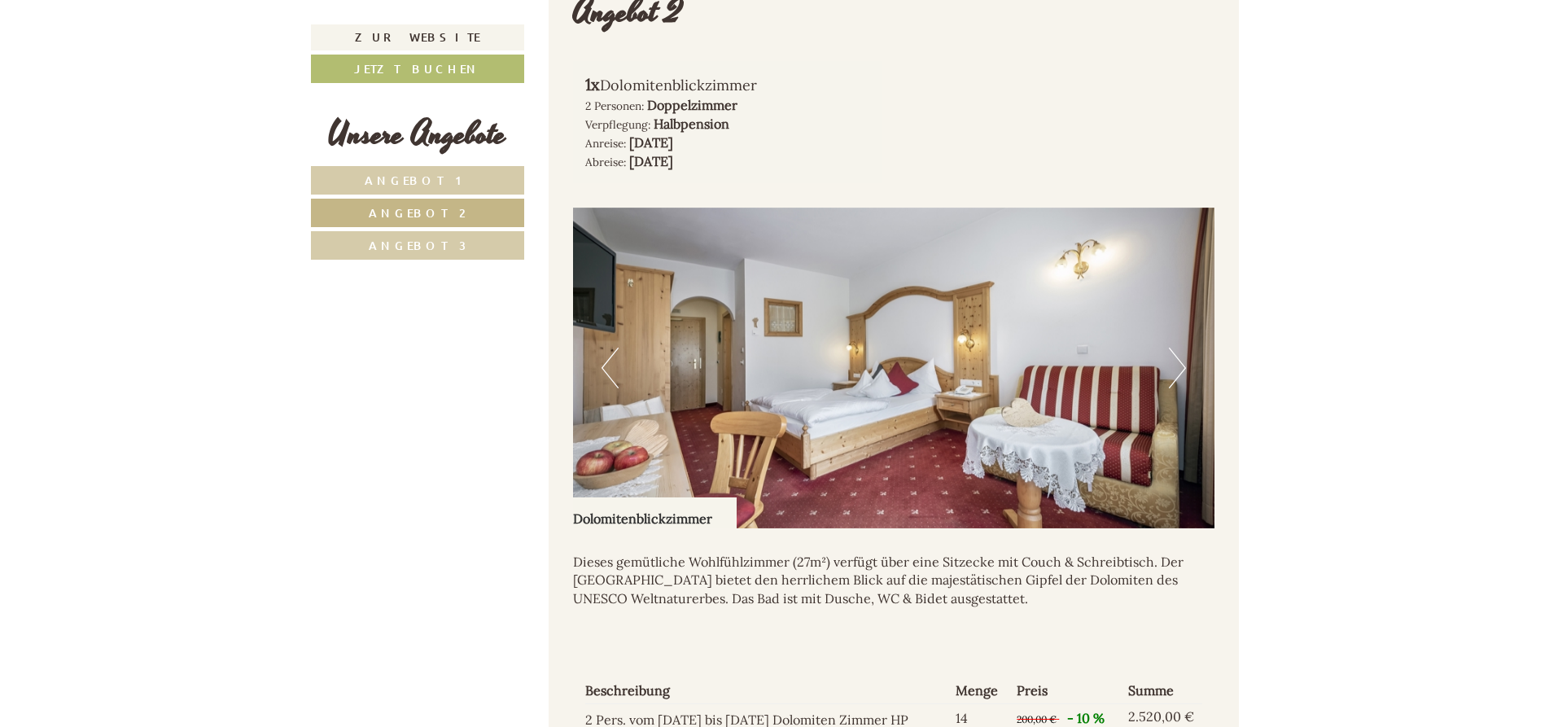
click at [1183, 348] on button "Next" at bounding box center [1177, 368] width 17 height 41
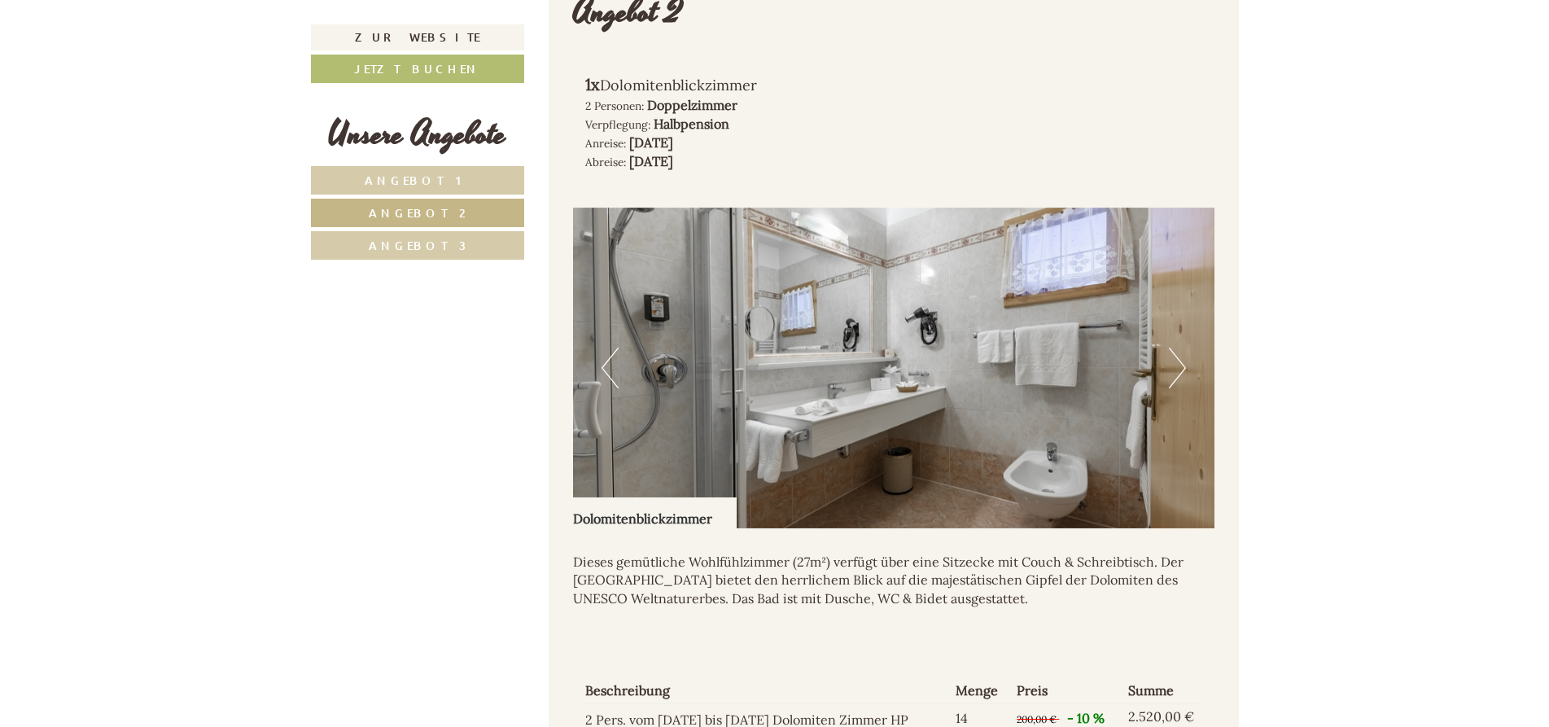
click at [1183, 348] on button "Next" at bounding box center [1177, 368] width 17 height 41
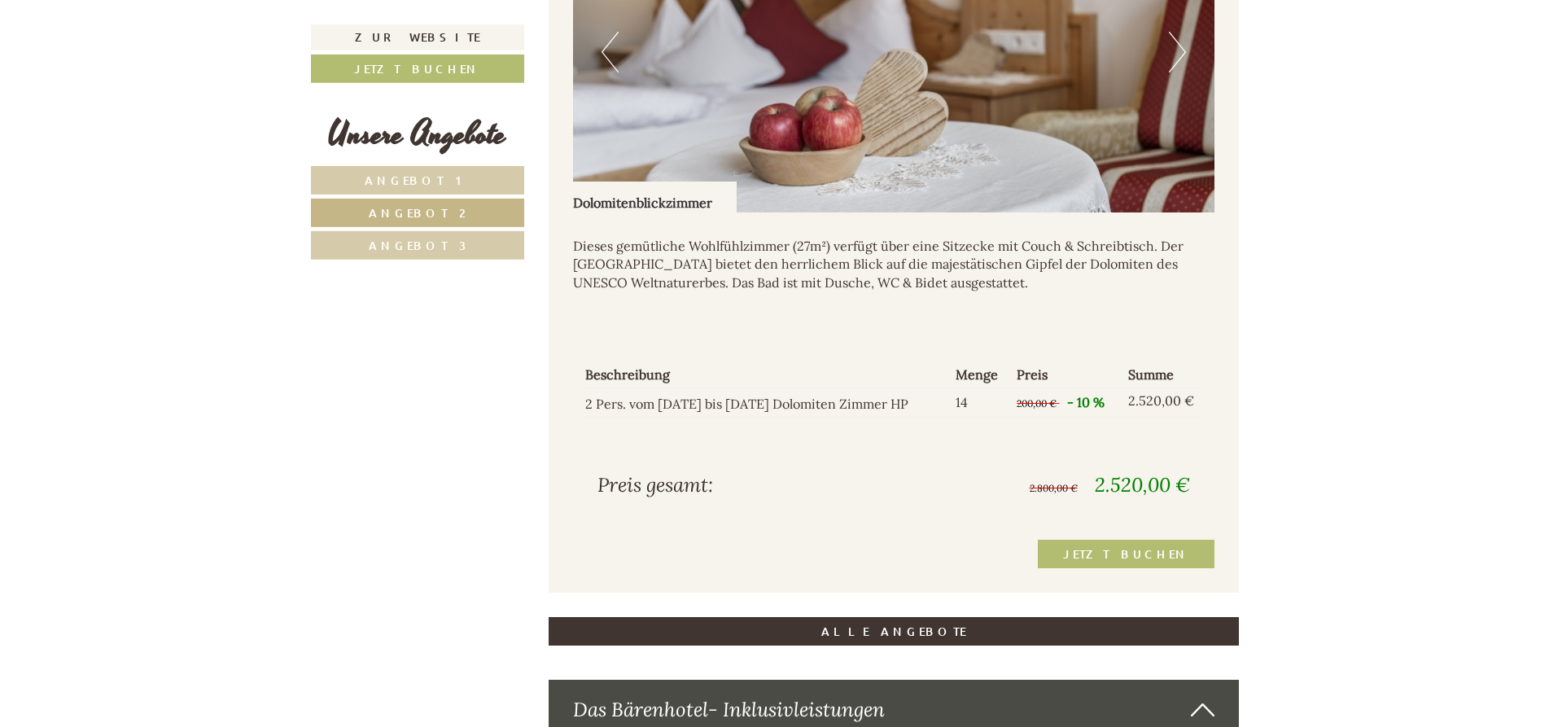
scroll to position [1536, 0]
